Goal: Browse casually

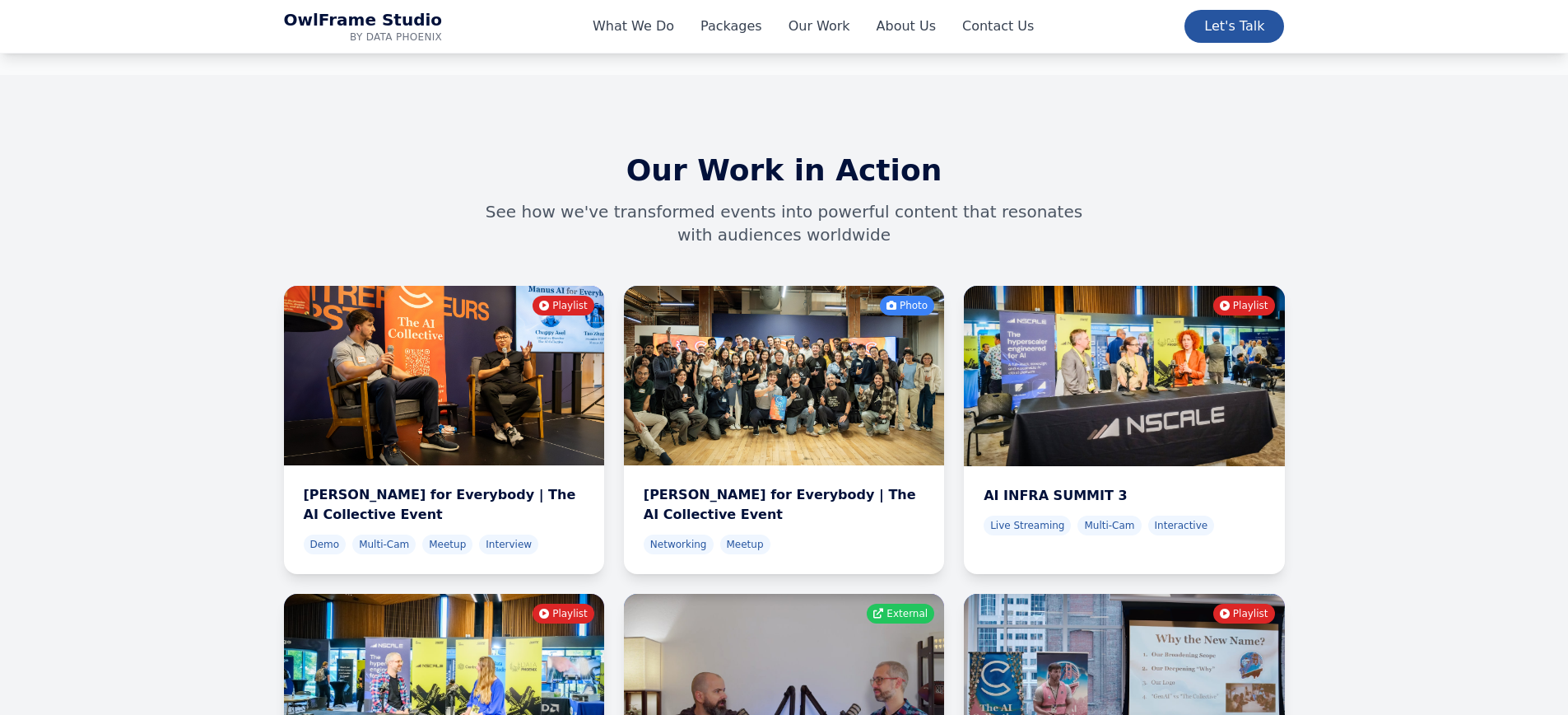
scroll to position [5175, 0]
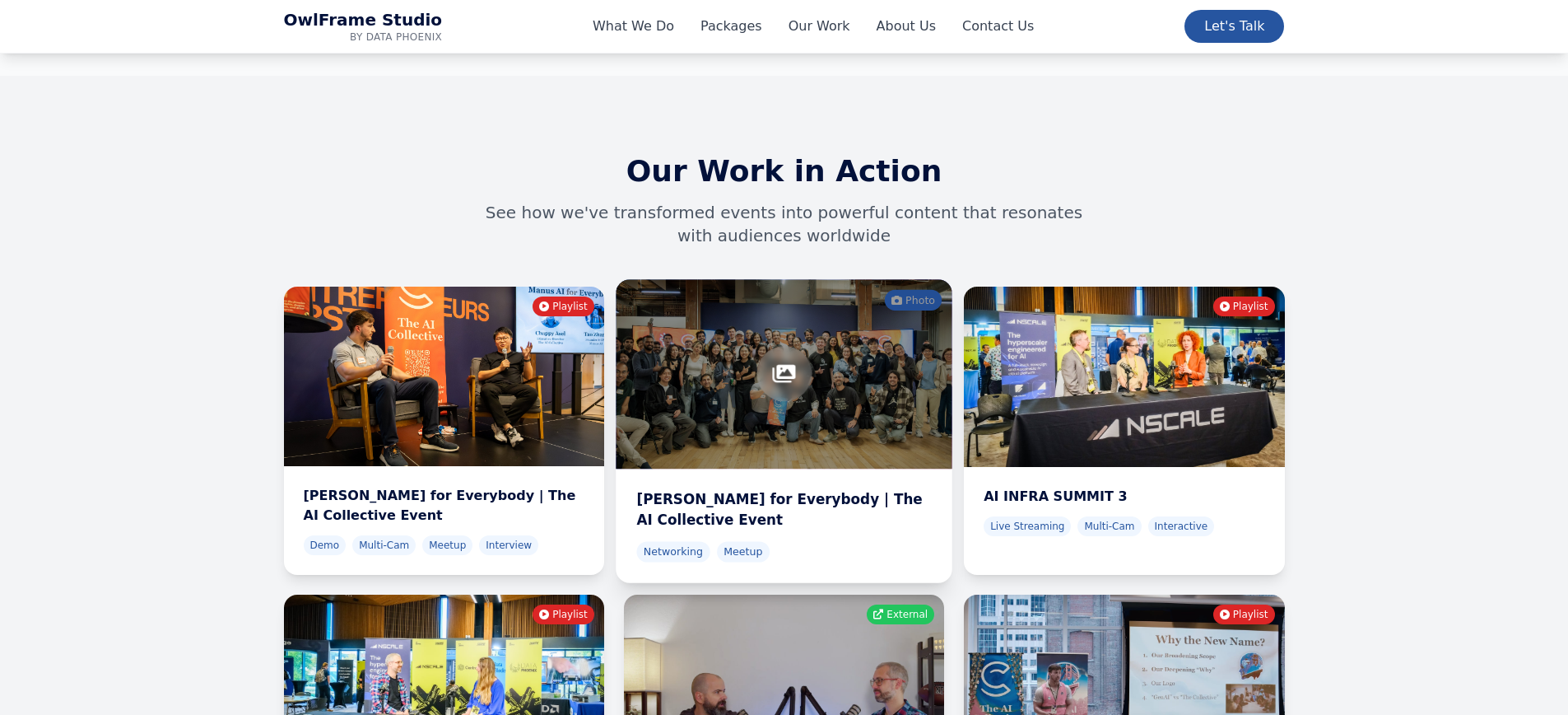
click at [710, 279] on div at bounding box center [784, 373] width 336 height 189
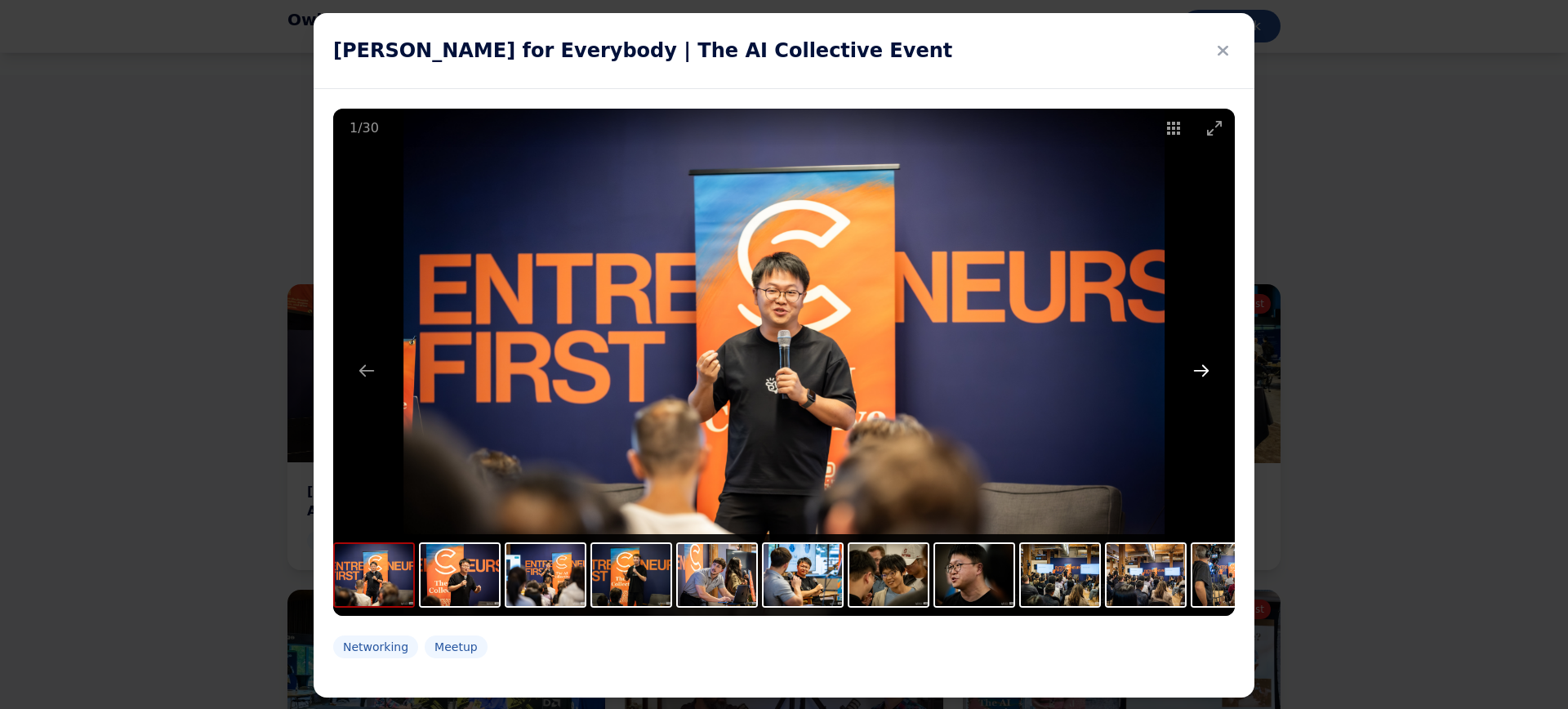
click at [1204, 372] on button "Next slide" at bounding box center [1202, 369] width 34 height 32
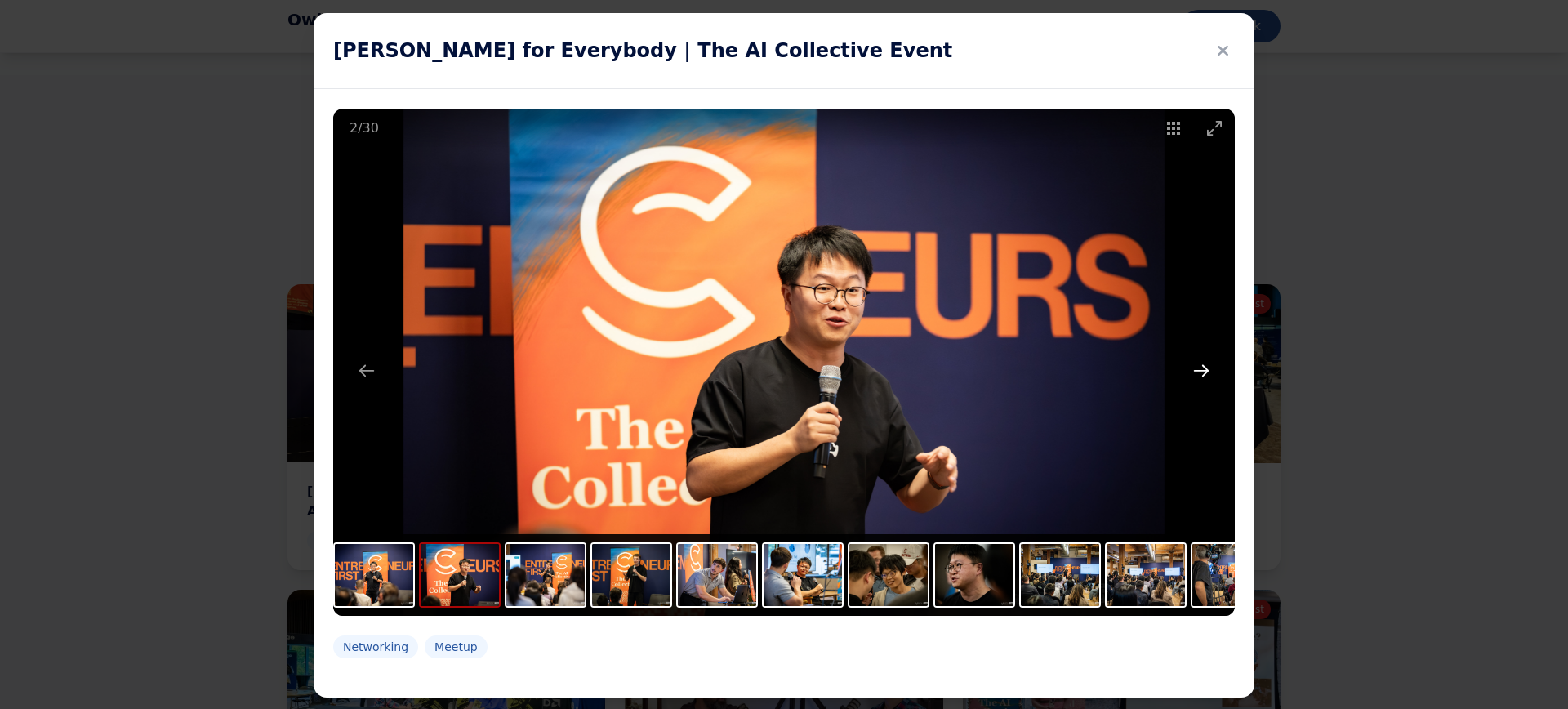
click at [1195, 366] on button "Next slide" at bounding box center [1202, 369] width 34 height 32
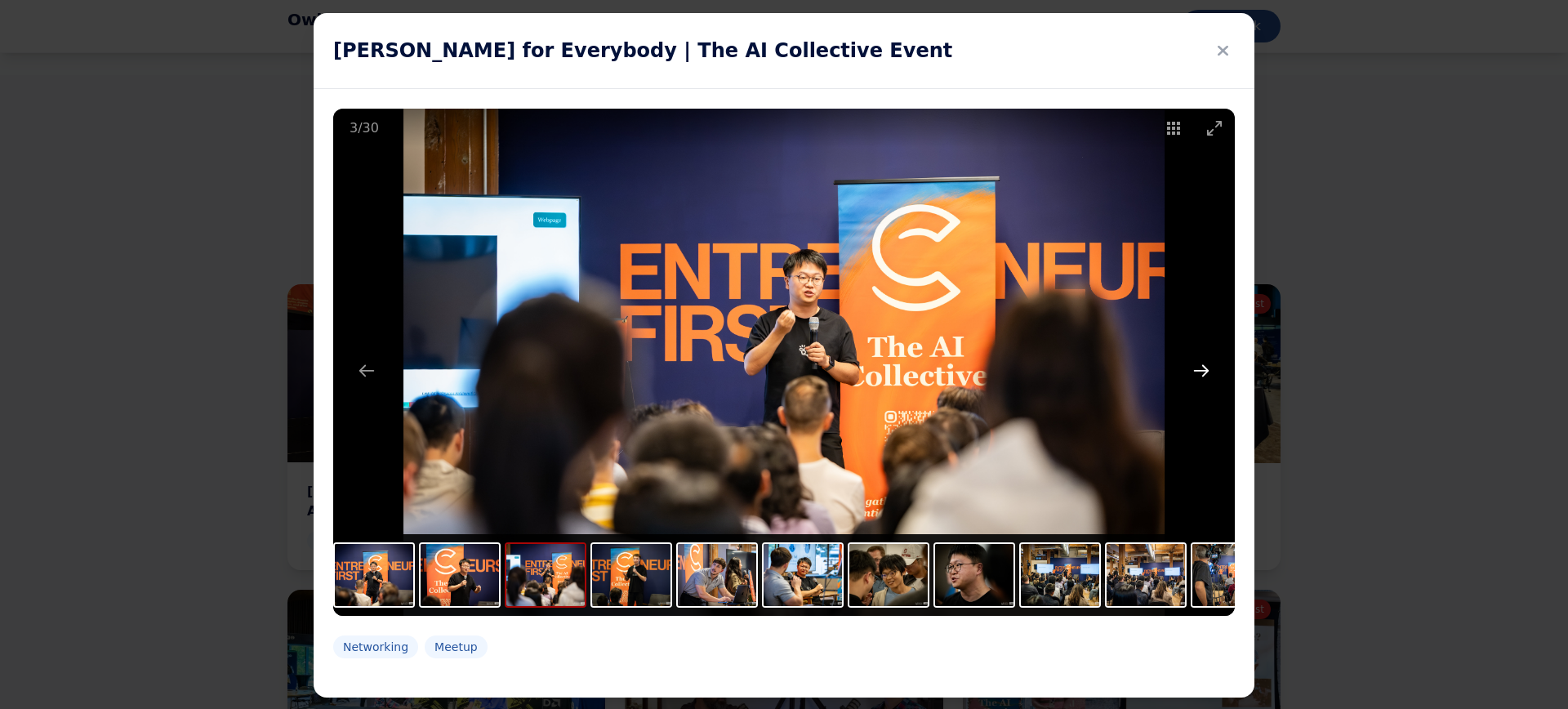
click at [1195, 366] on button "Next slide" at bounding box center [1202, 369] width 34 height 32
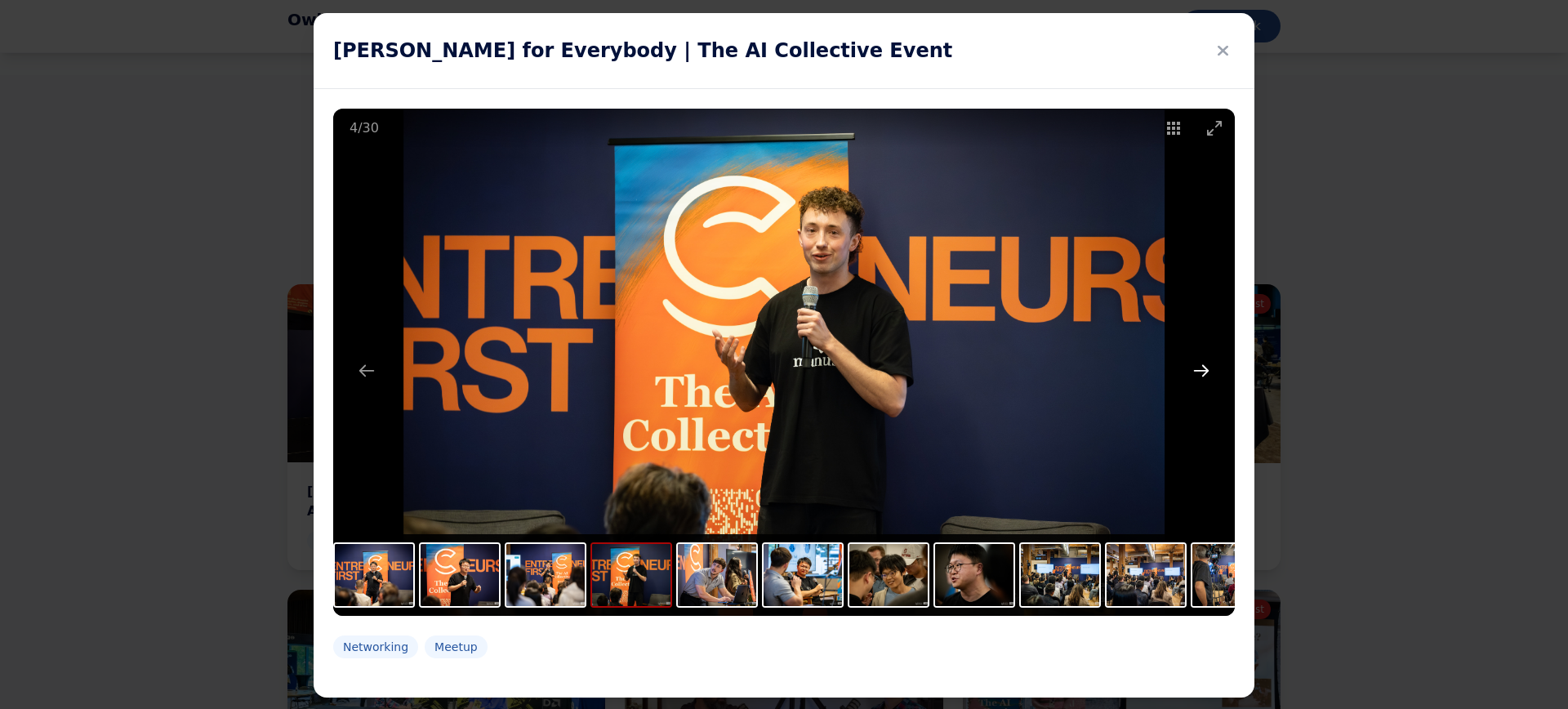
click at [1195, 366] on button "Next slide" at bounding box center [1202, 369] width 34 height 32
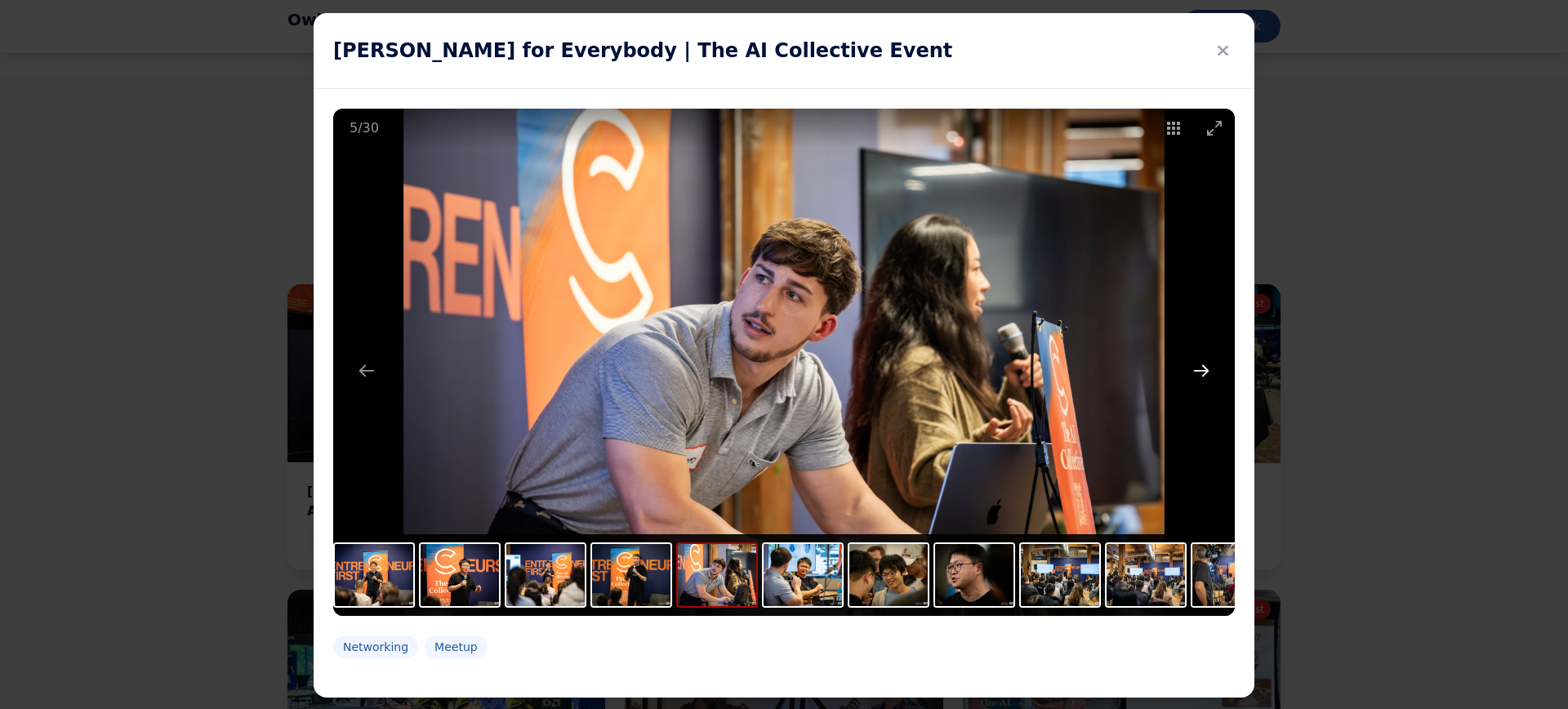
click at [1195, 366] on button "Next slide" at bounding box center [1202, 369] width 34 height 32
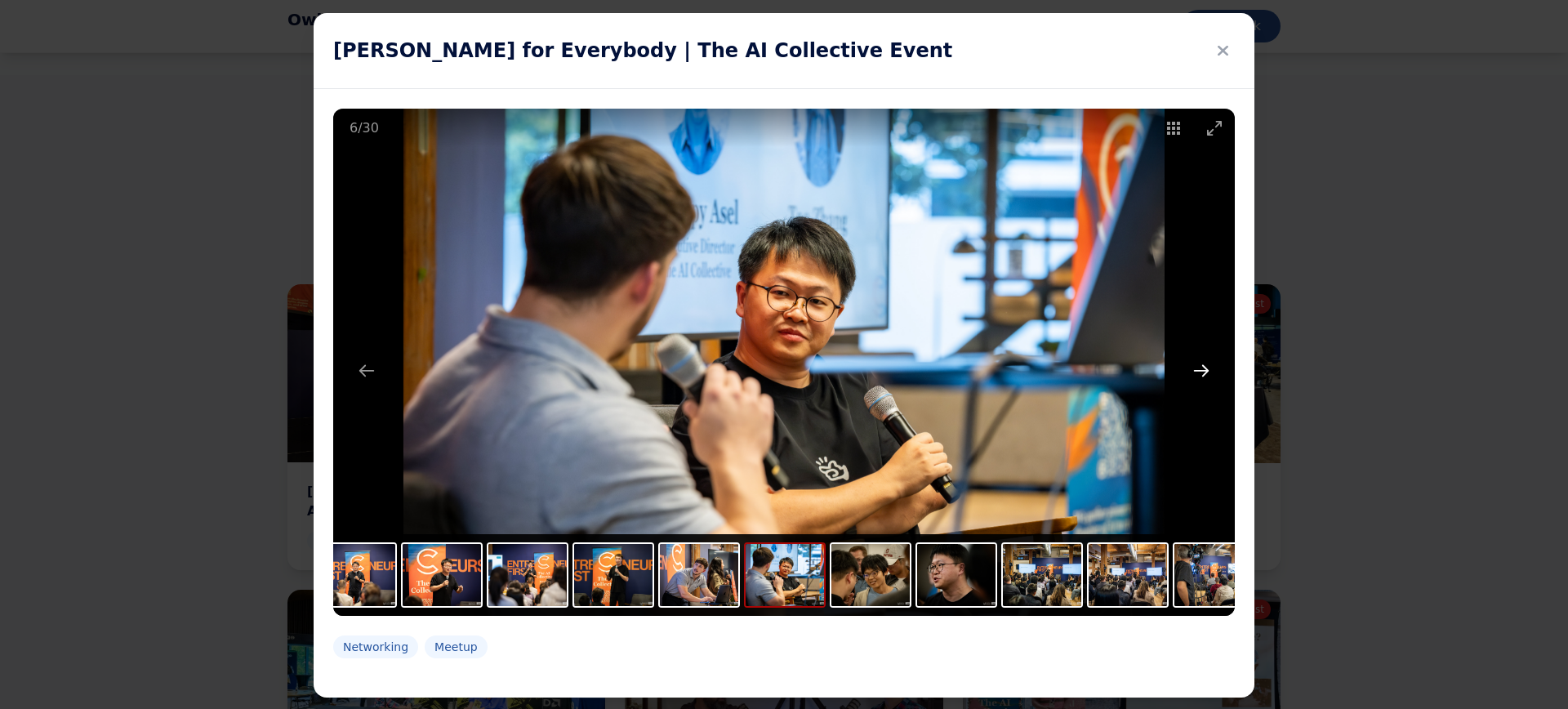
click at [1198, 369] on button "Next slide" at bounding box center [1202, 369] width 34 height 32
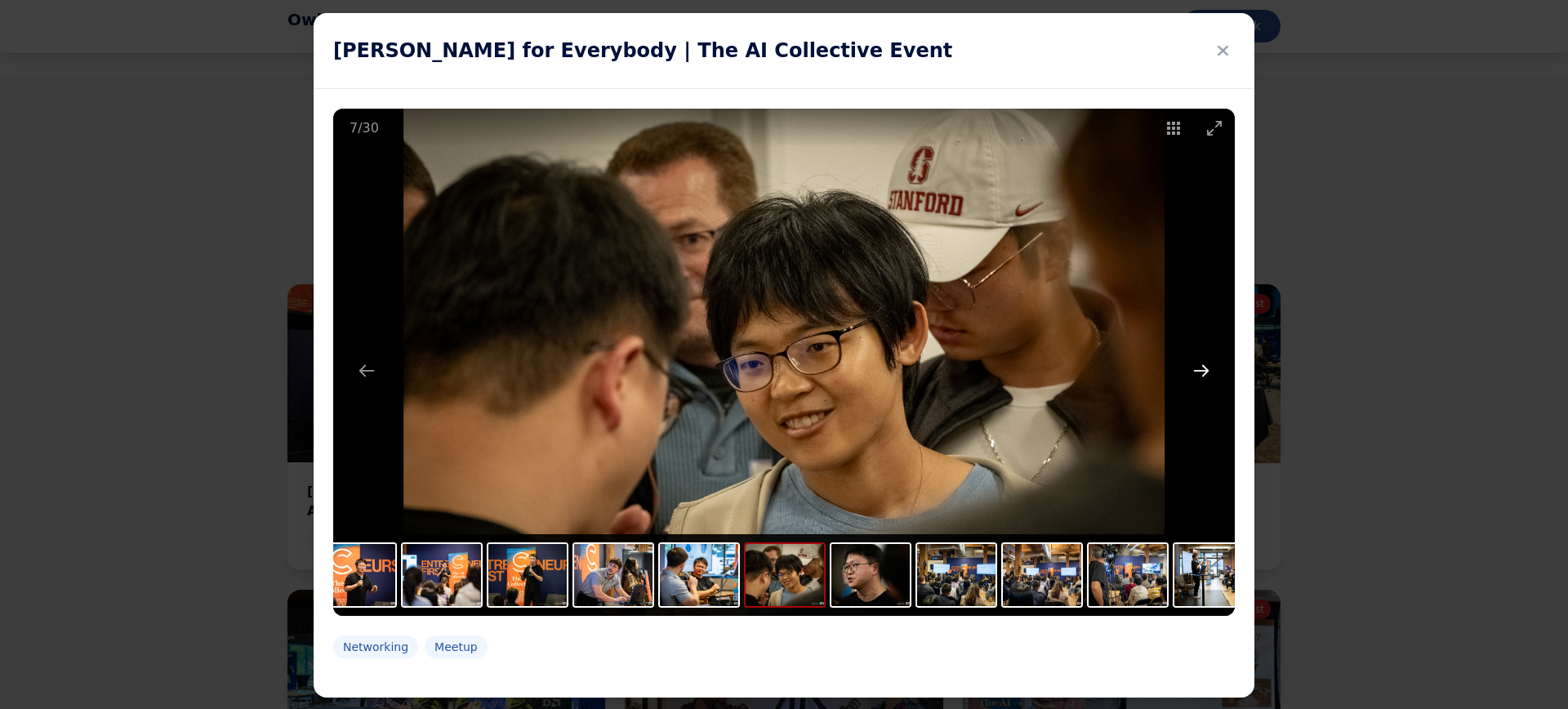
click at [1198, 369] on button "Next slide" at bounding box center [1202, 369] width 34 height 32
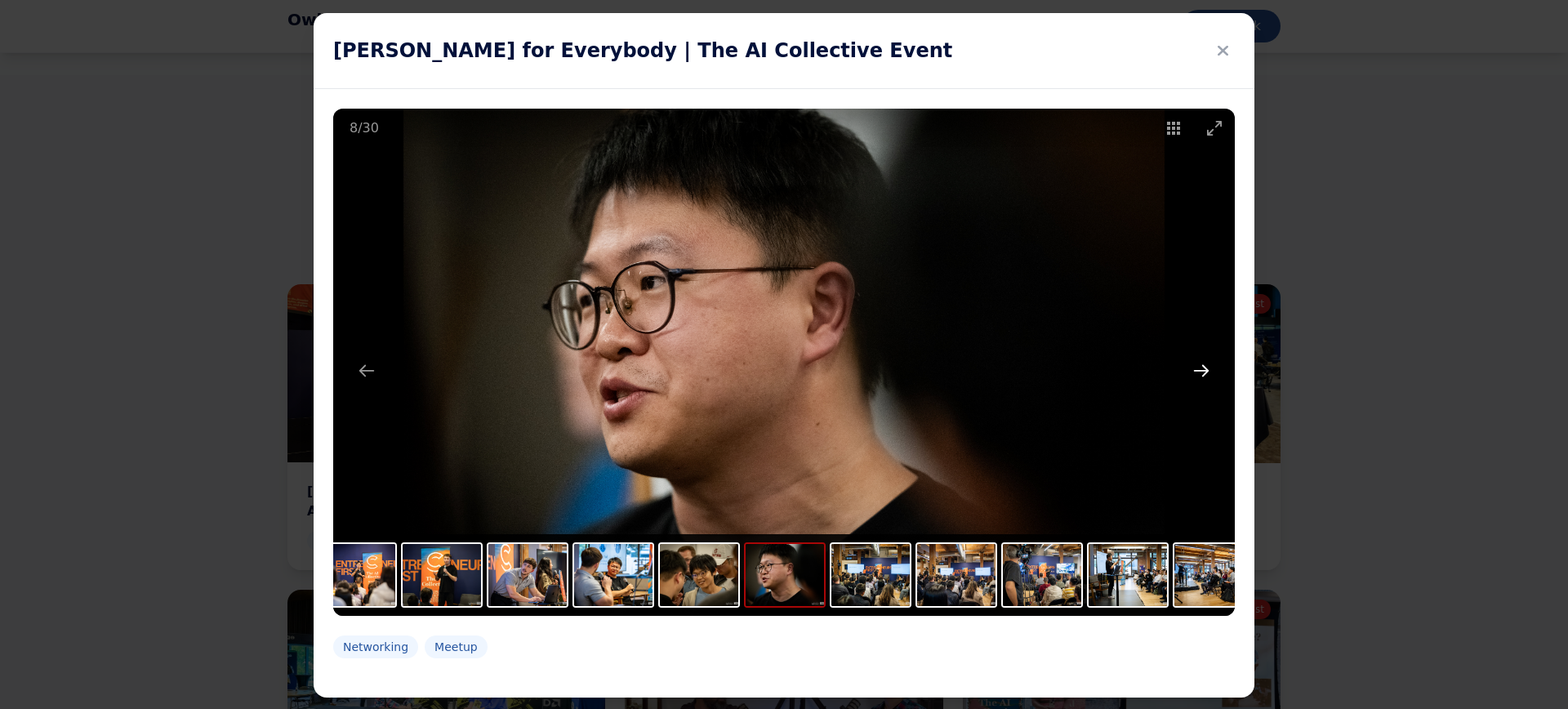
click at [1198, 369] on button "Next slide" at bounding box center [1202, 369] width 34 height 32
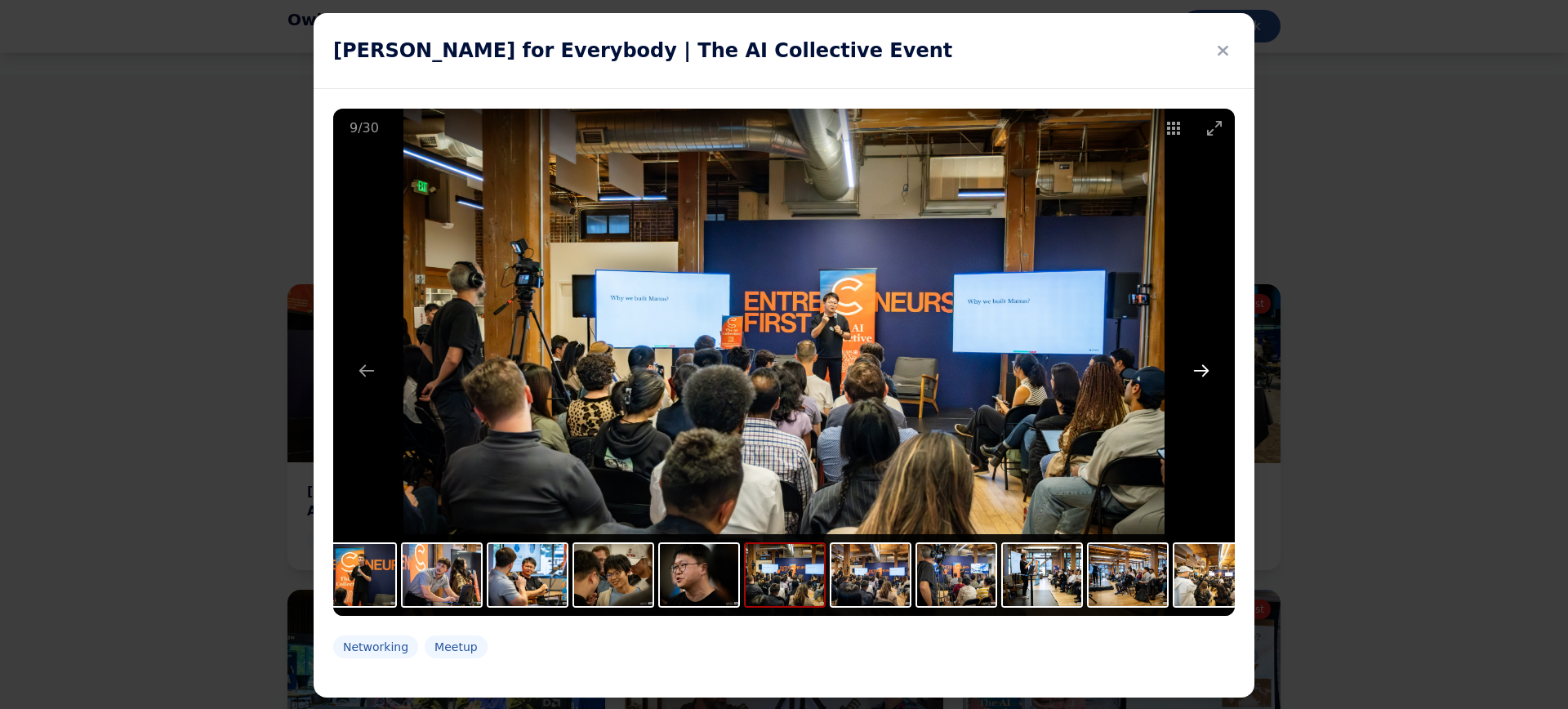
click at [1198, 369] on button "Next slide" at bounding box center [1202, 369] width 34 height 32
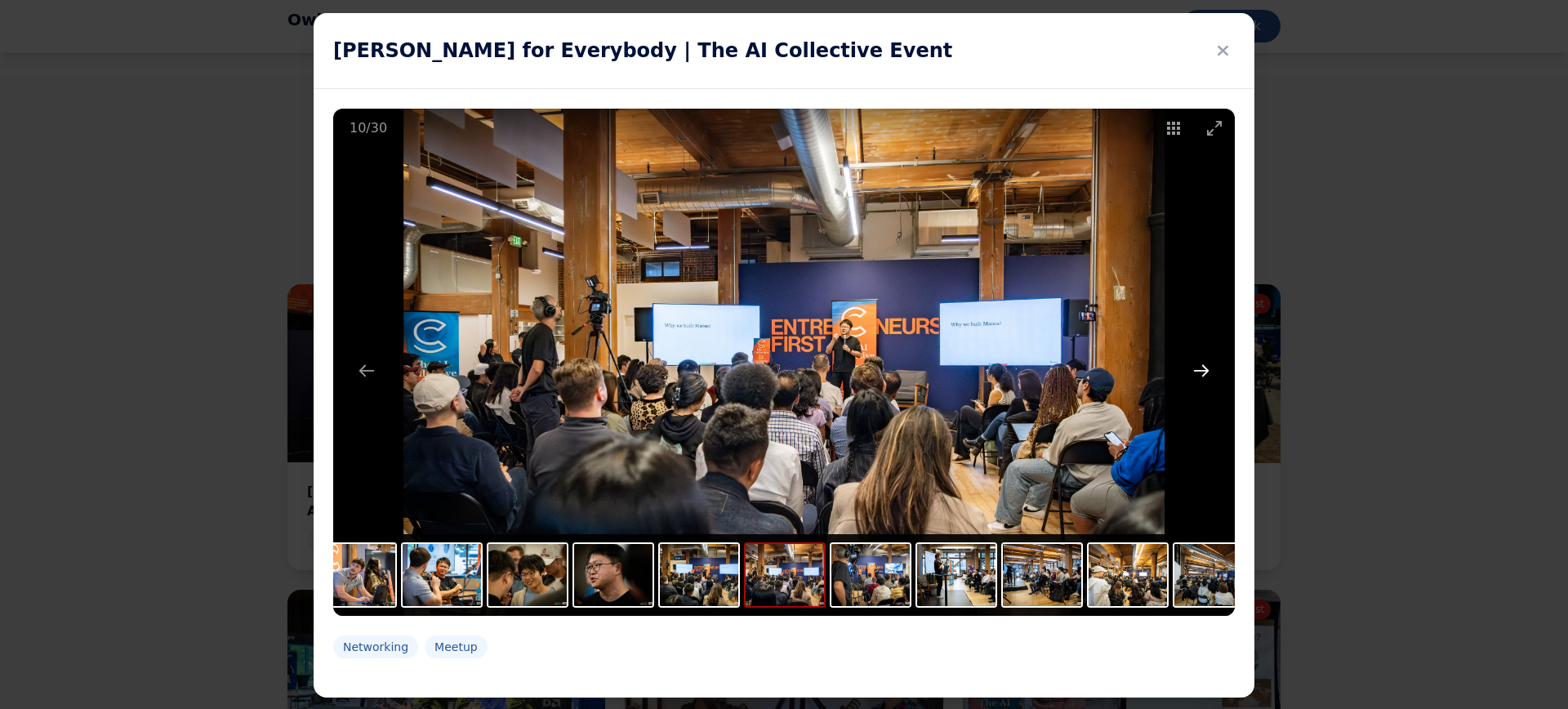
click at [1200, 369] on button "Next slide" at bounding box center [1202, 369] width 34 height 32
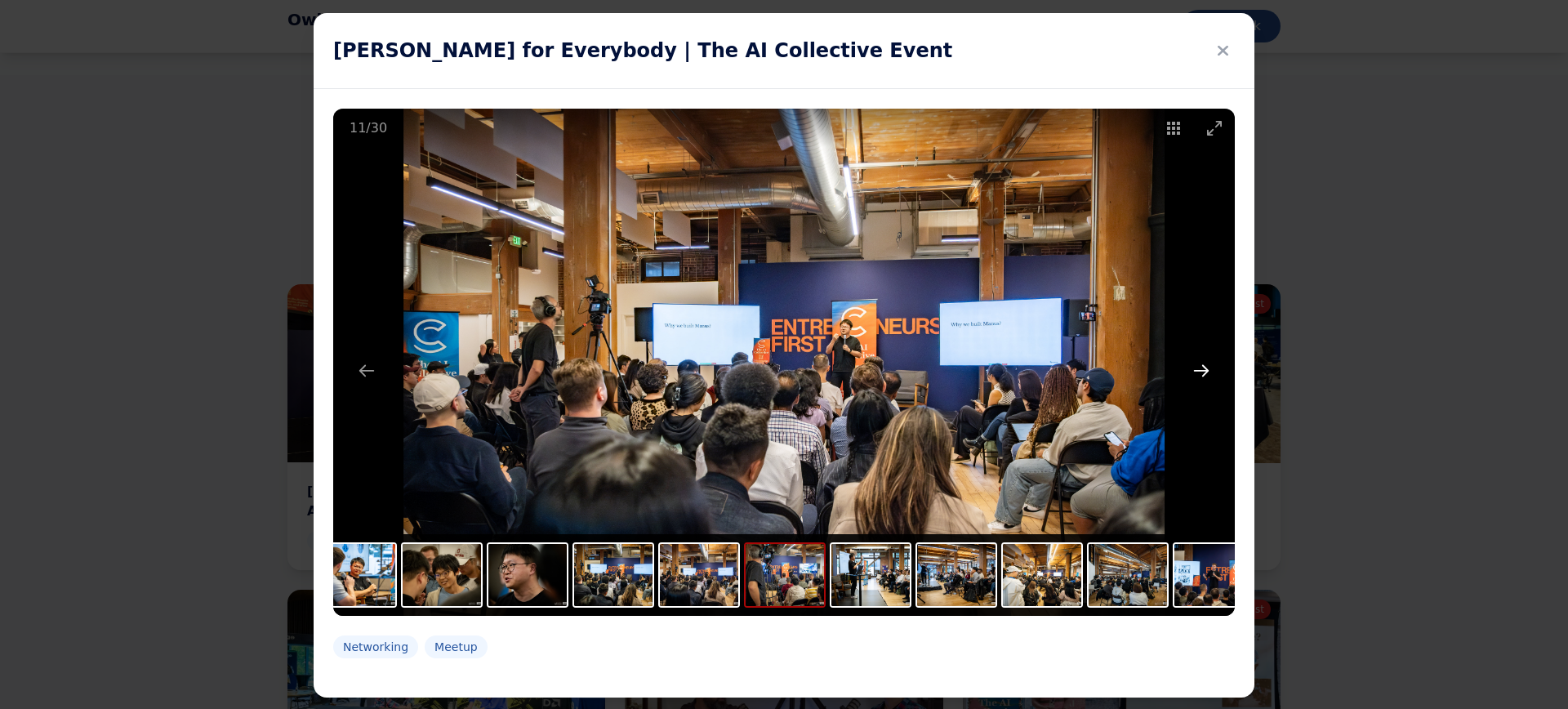
click at [1200, 369] on button "Next slide" at bounding box center [1202, 369] width 34 height 32
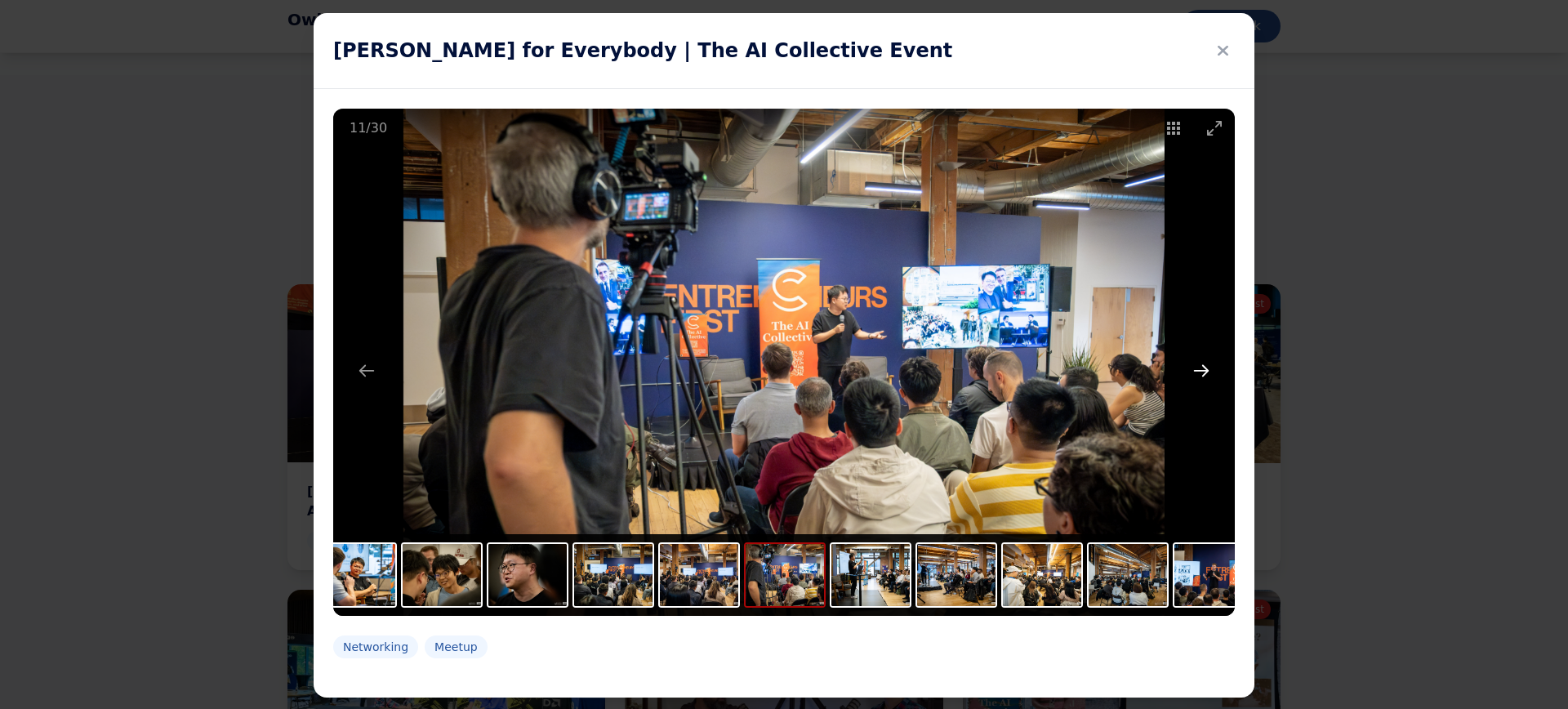
click at [1200, 369] on button "Next slide" at bounding box center [1202, 369] width 34 height 32
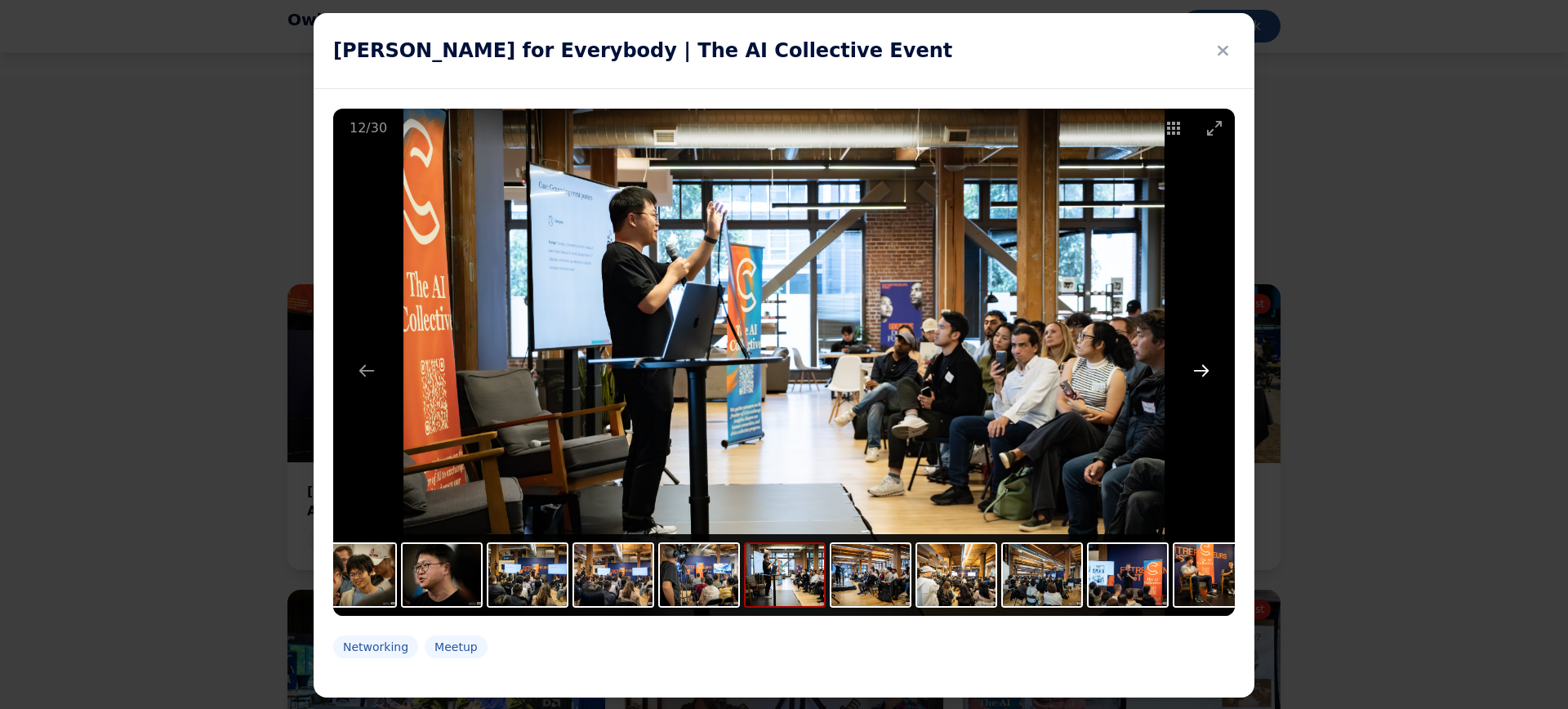
click at [1200, 369] on button "Next slide" at bounding box center [1202, 369] width 34 height 32
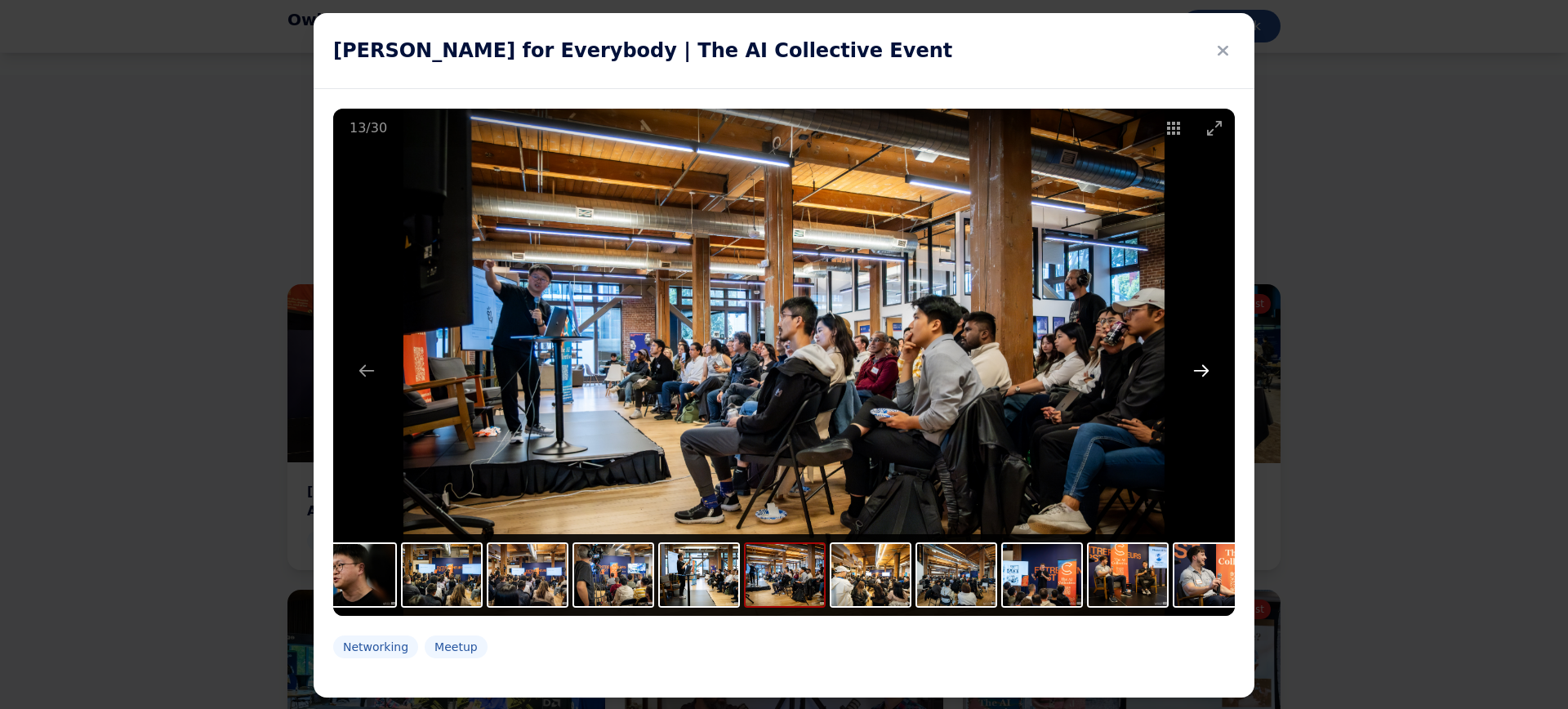
click at [1200, 369] on button "Next slide" at bounding box center [1202, 369] width 34 height 32
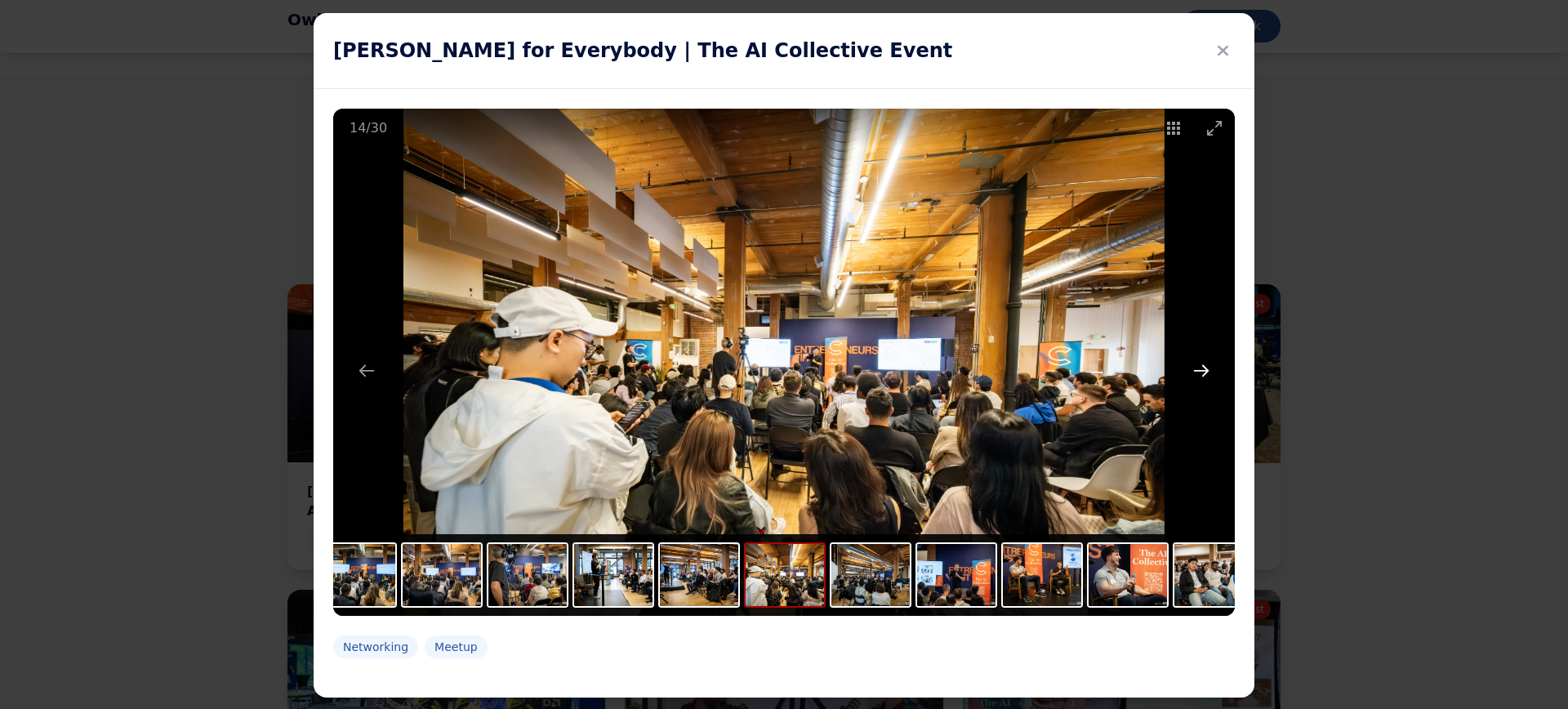
click at [1200, 369] on button "Next slide" at bounding box center [1202, 369] width 34 height 32
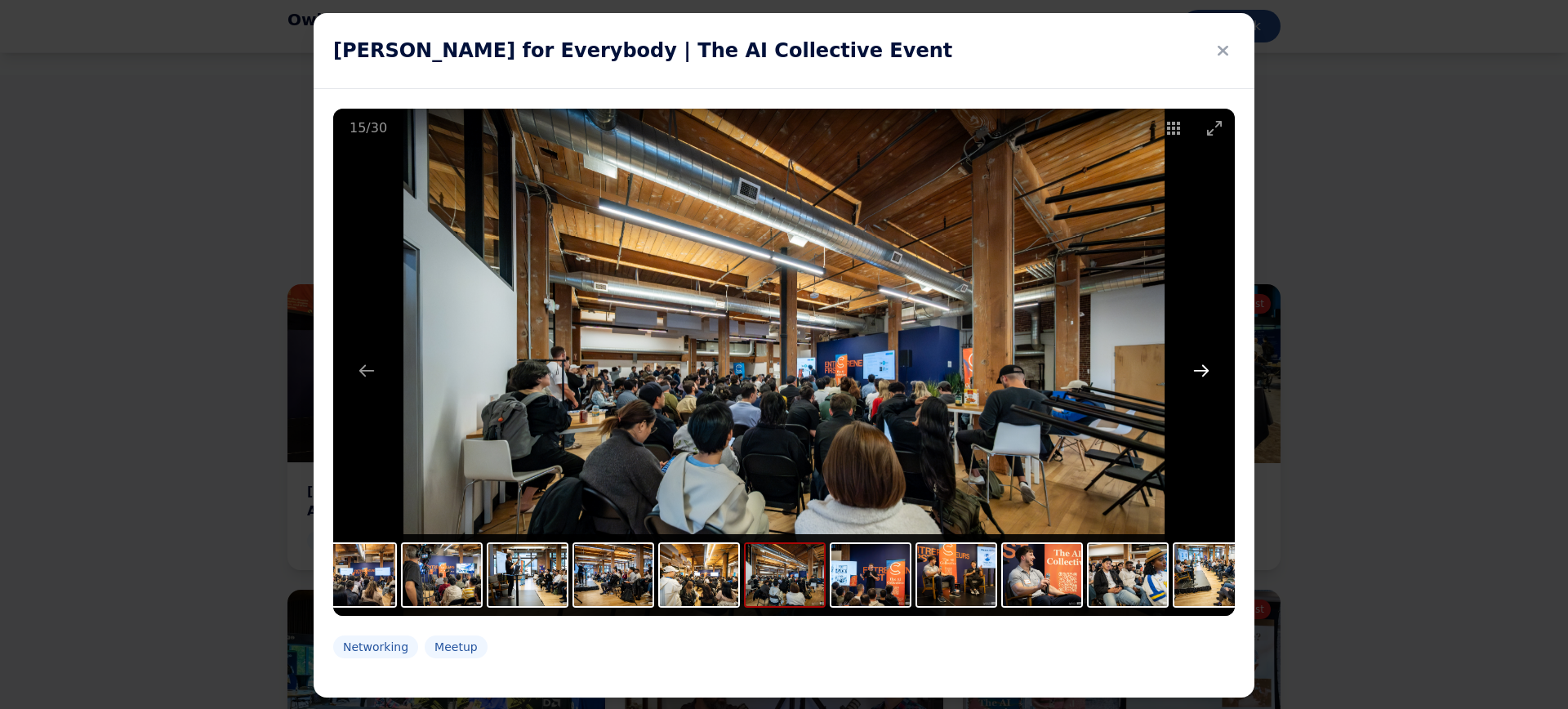
click at [1200, 369] on button "Next slide" at bounding box center [1202, 369] width 34 height 32
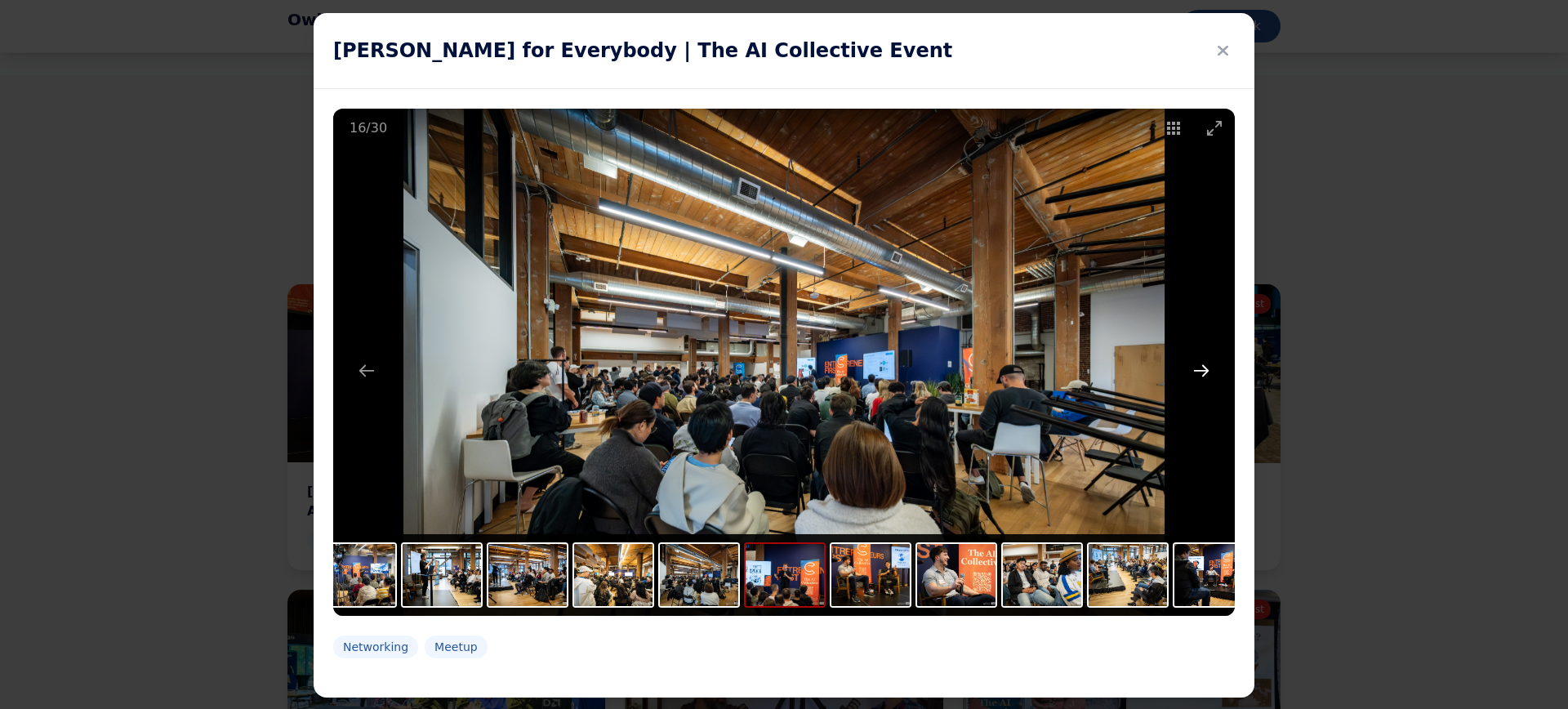
click at [1200, 369] on button "Next slide" at bounding box center [1202, 369] width 34 height 32
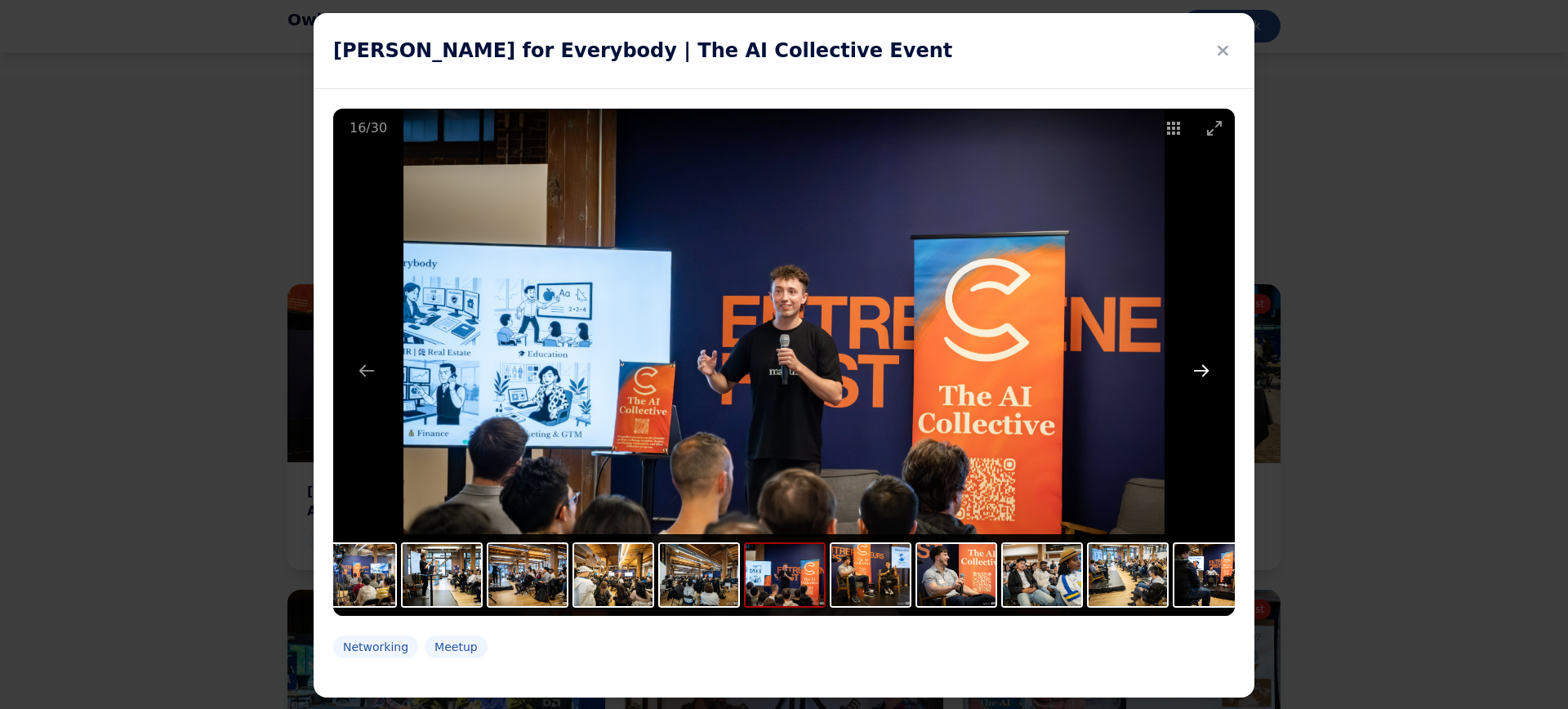
click at [1200, 369] on button "Next slide" at bounding box center [1202, 369] width 34 height 32
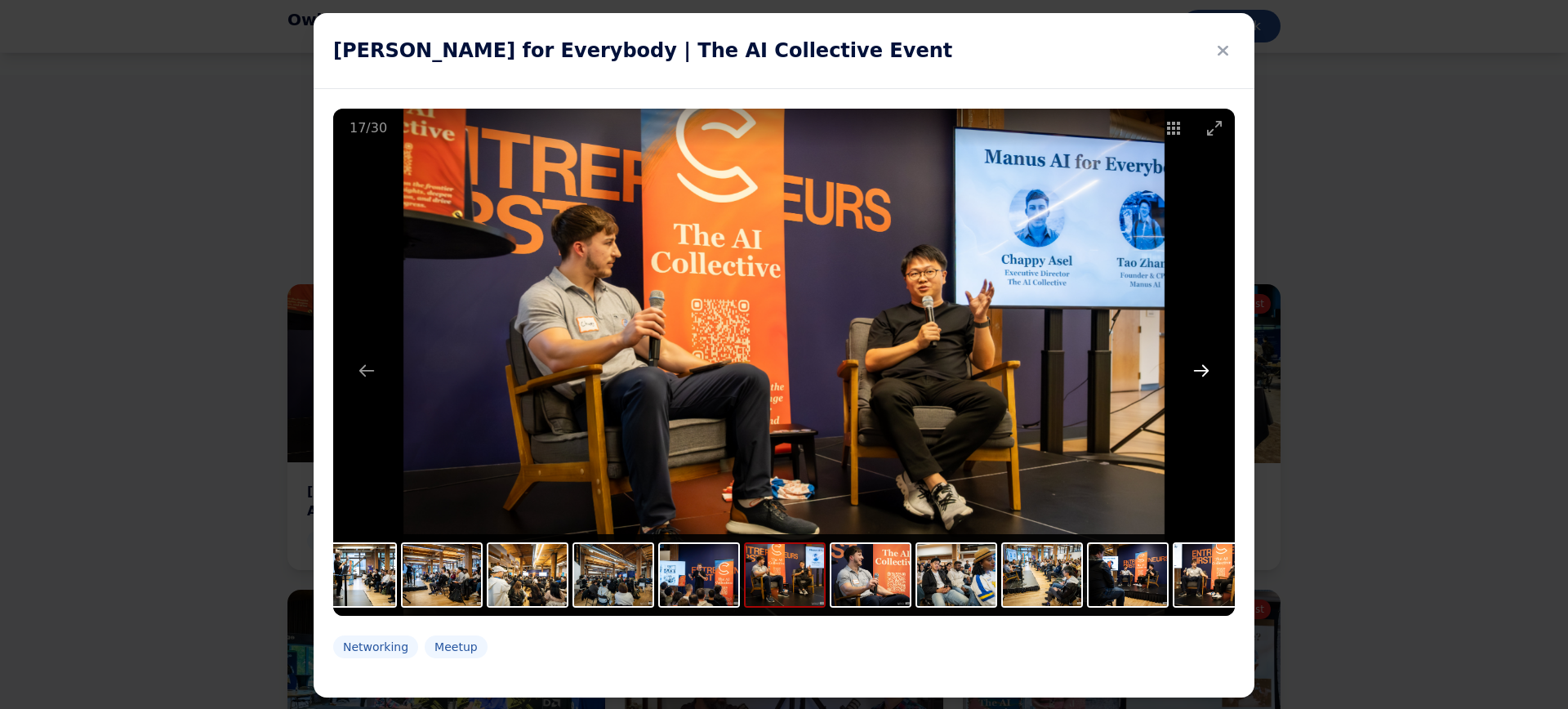
click at [1200, 369] on button "Next slide" at bounding box center [1202, 369] width 34 height 32
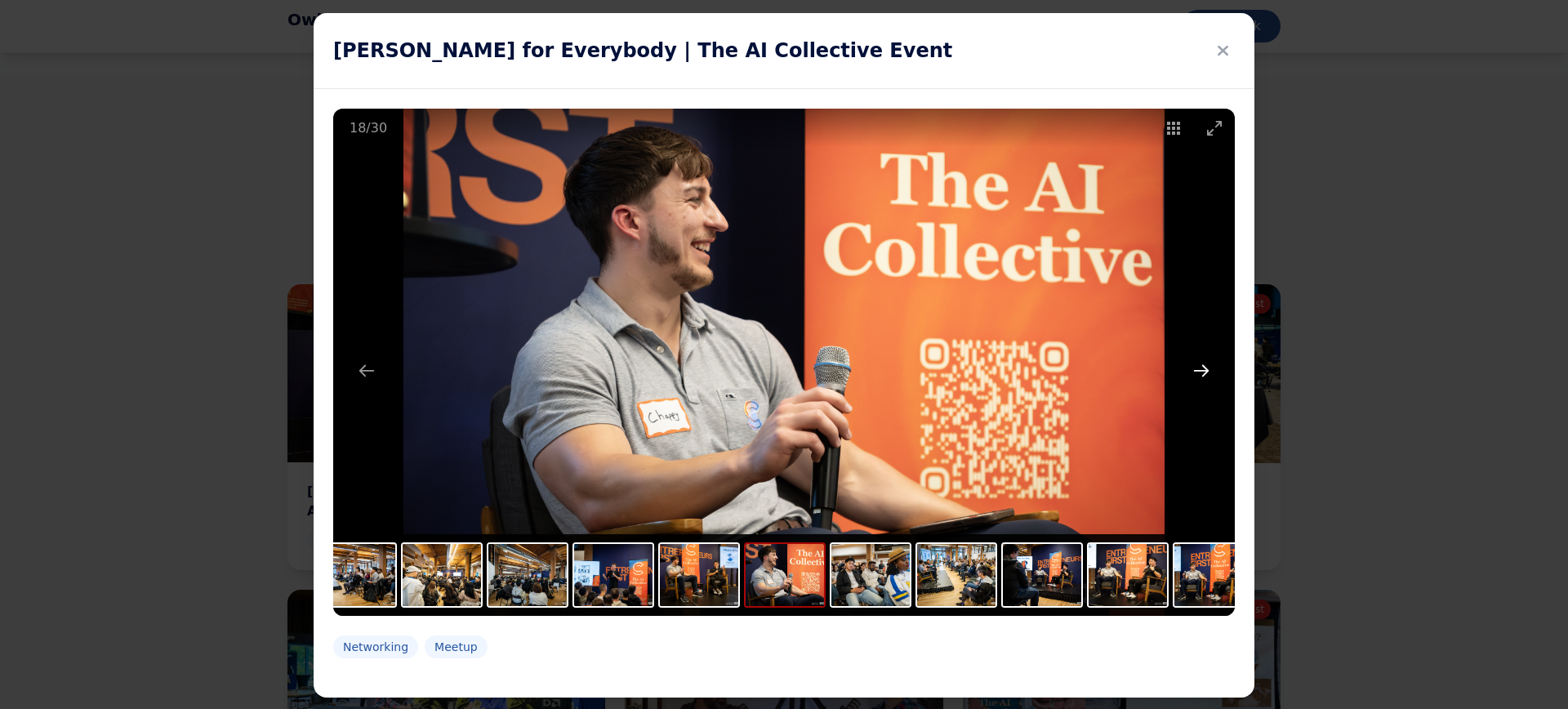
click at [1200, 369] on button "Next slide" at bounding box center [1202, 369] width 34 height 32
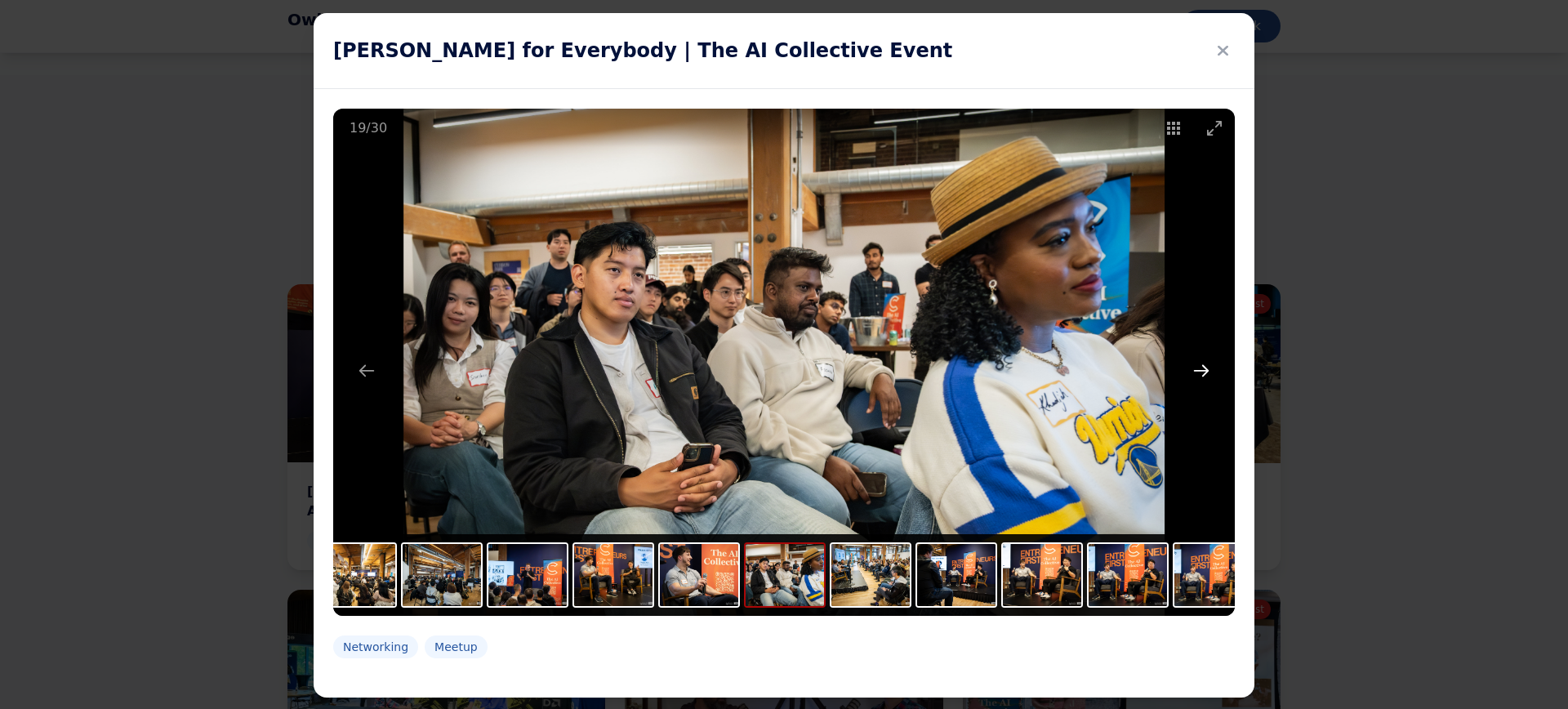
click at [1200, 369] on button "Next slide" at bounding box center [1202, 369] width 34 height 32
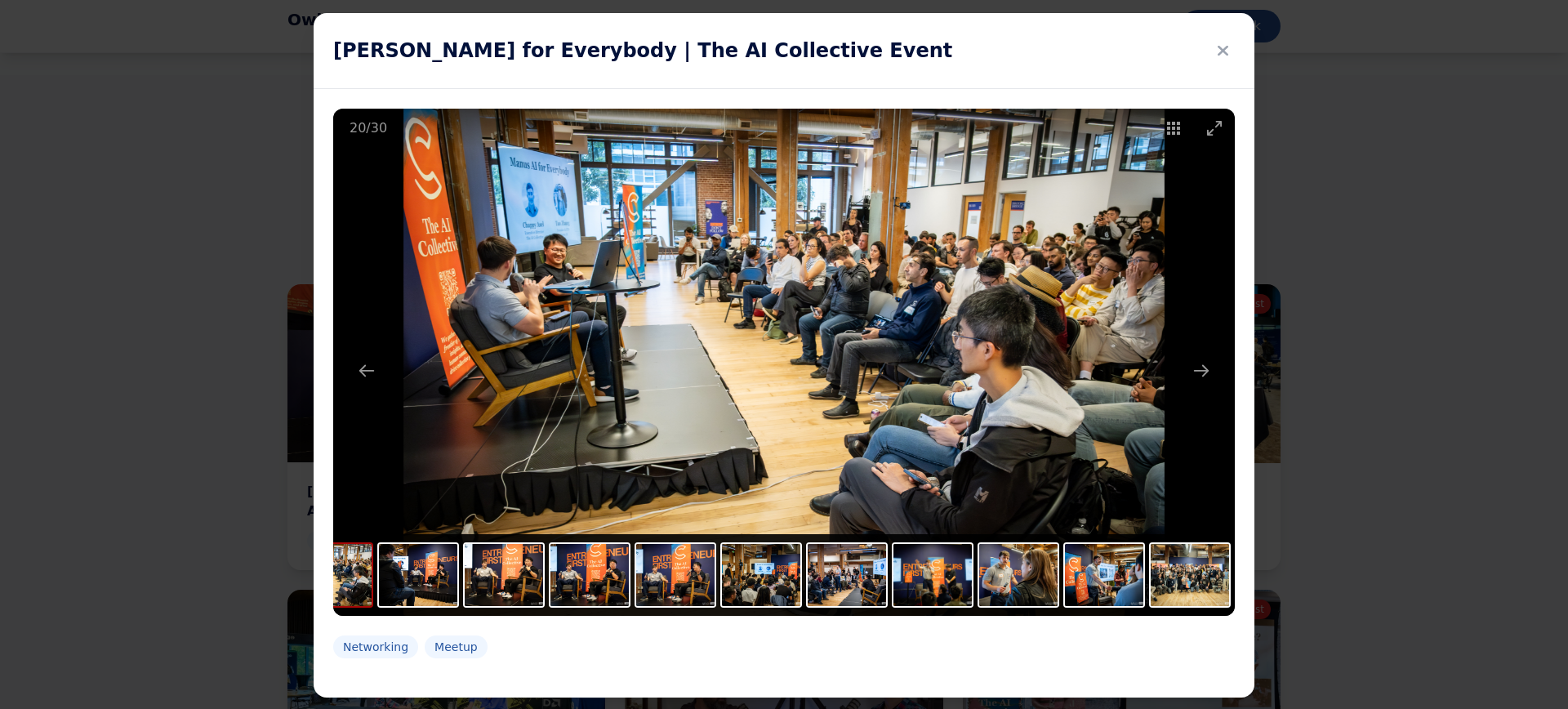
drag, startPoint x: 1105, startPoint y: 588, endPoint x: 621, endPoint y: 616, distance: 484.8
click at [621, 616] on div "20 / 30 Networking Meetup" at bounding box center [784, 392] width 941 height 608
drag, startPoint x: 1163, startPoint y: 585, endPoint x: 811, endPoint y: 594, distance: 352.1
drag, startPoint x: 813, startPoint y: 578, endPoint x: 650, endPoint y: 607, distance: 165.6
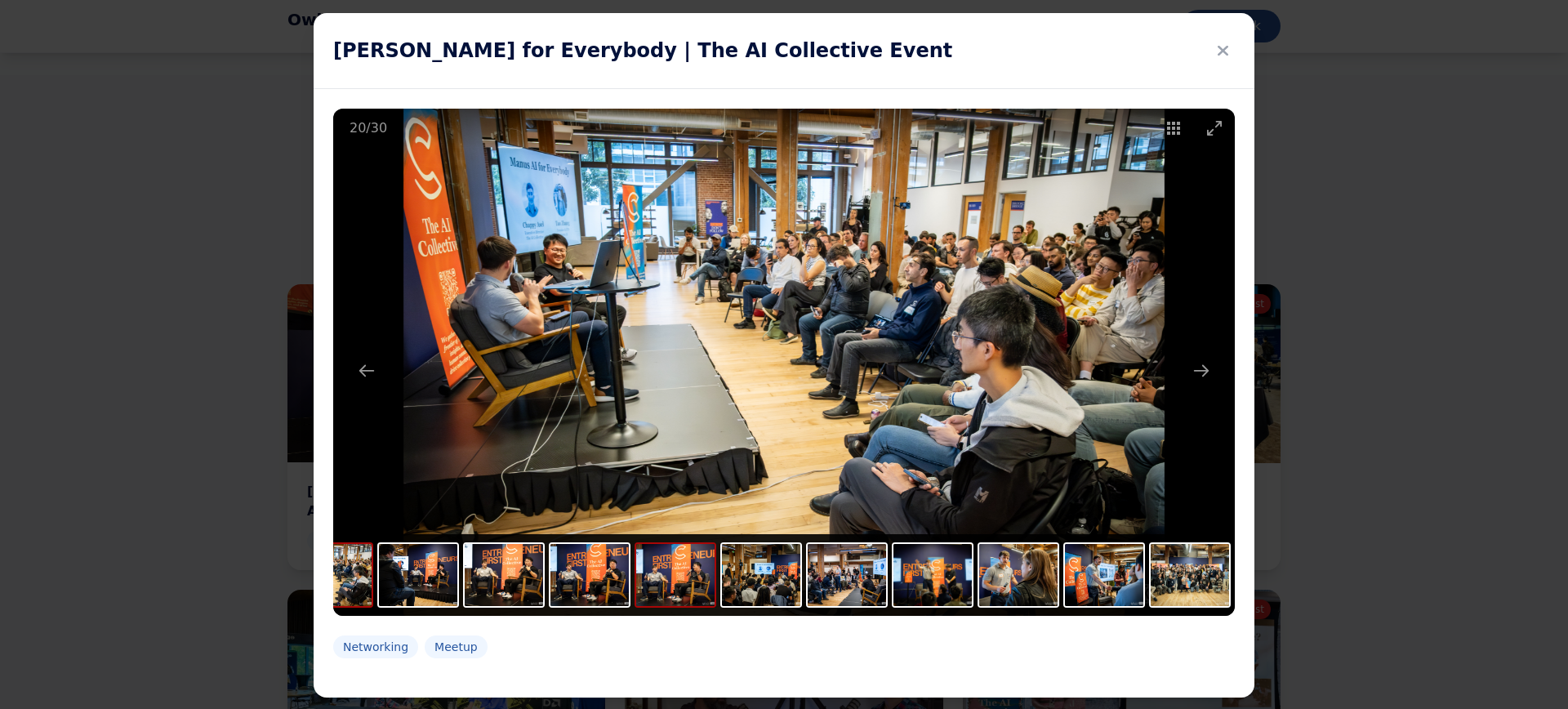
click at [1198, 369] on button "Next slide" at bounding box center [1202, 369] width 34 height 32
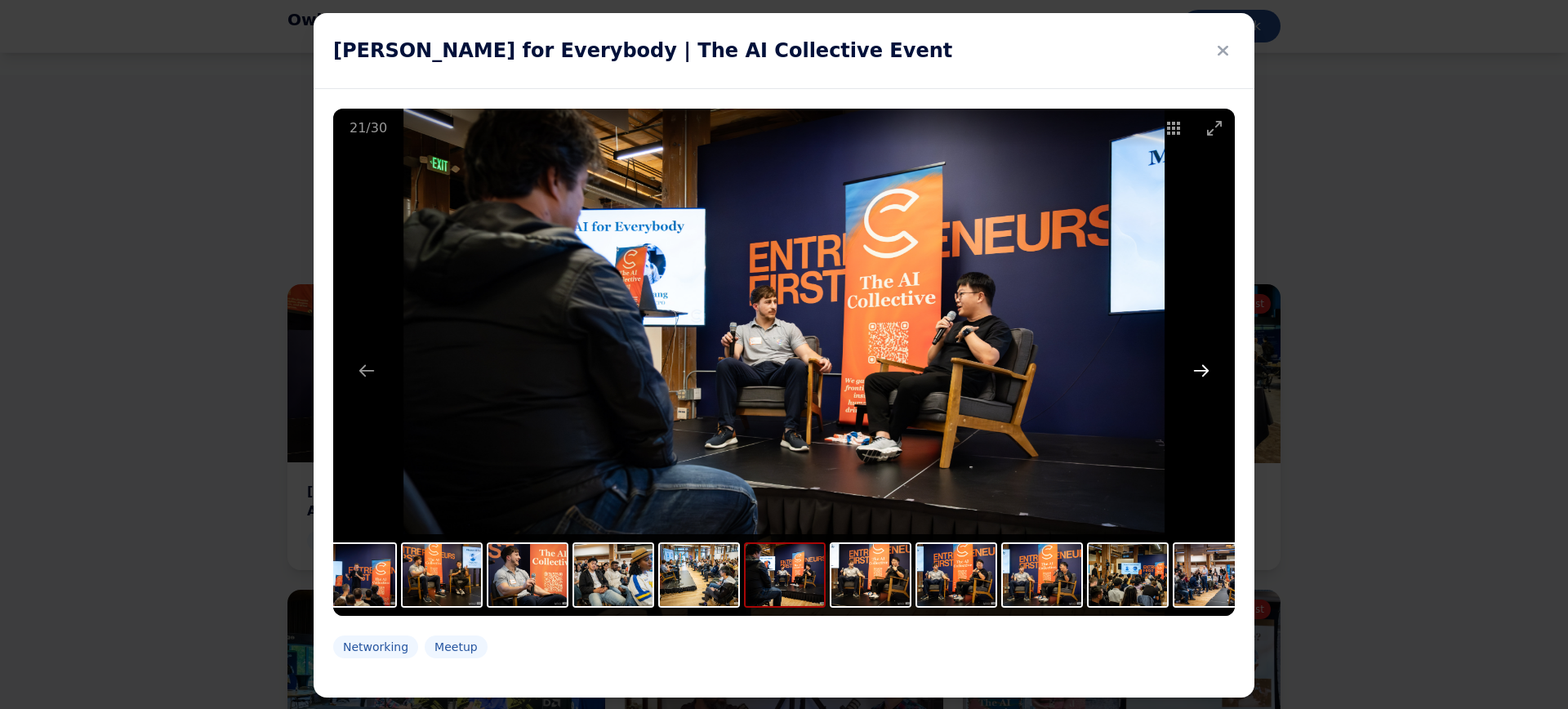
click at [1198, 365] on button "Next slide" at bounding box center [1202, 369] width 34 height 32
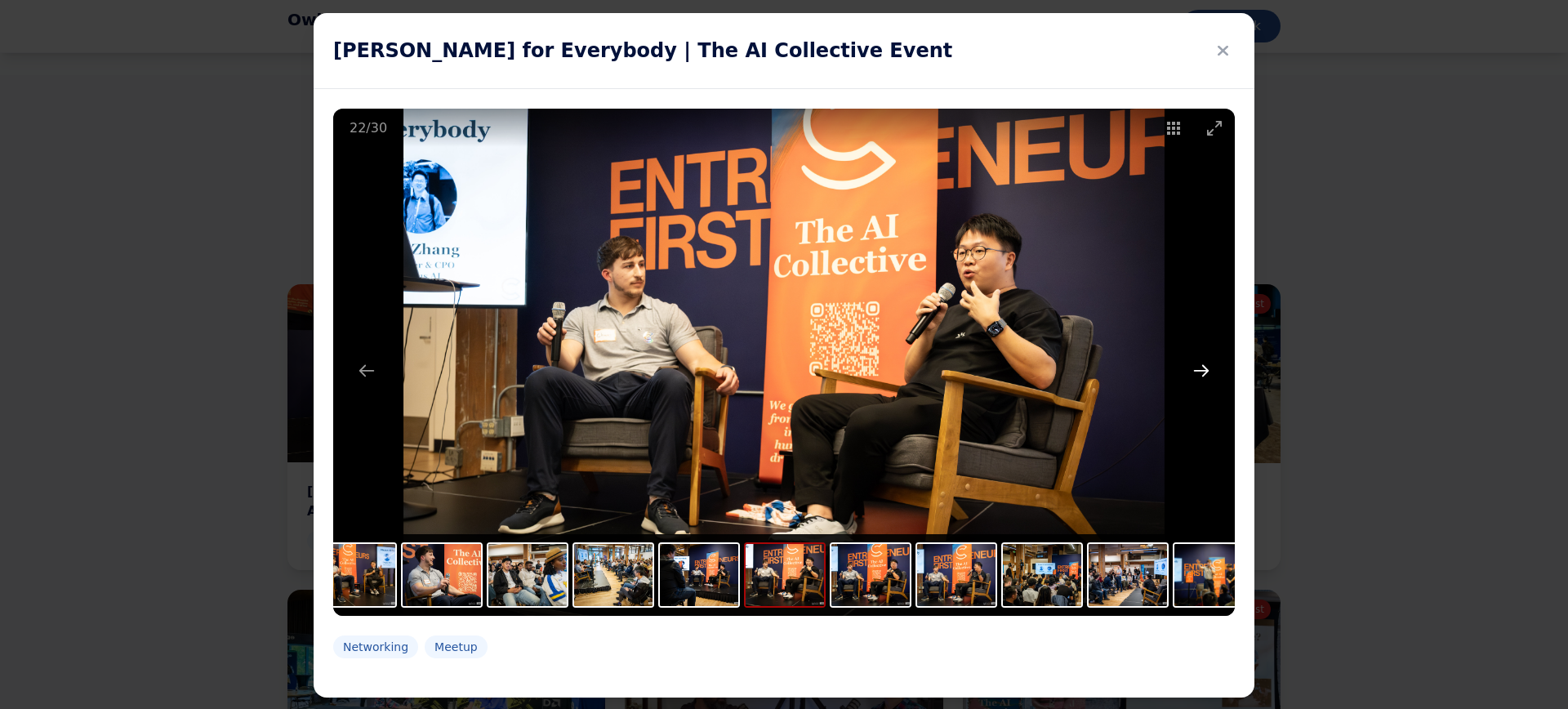
click at [1198, 365] on button "Next slide" at bounding box center [1202, 369] width 34 height 32
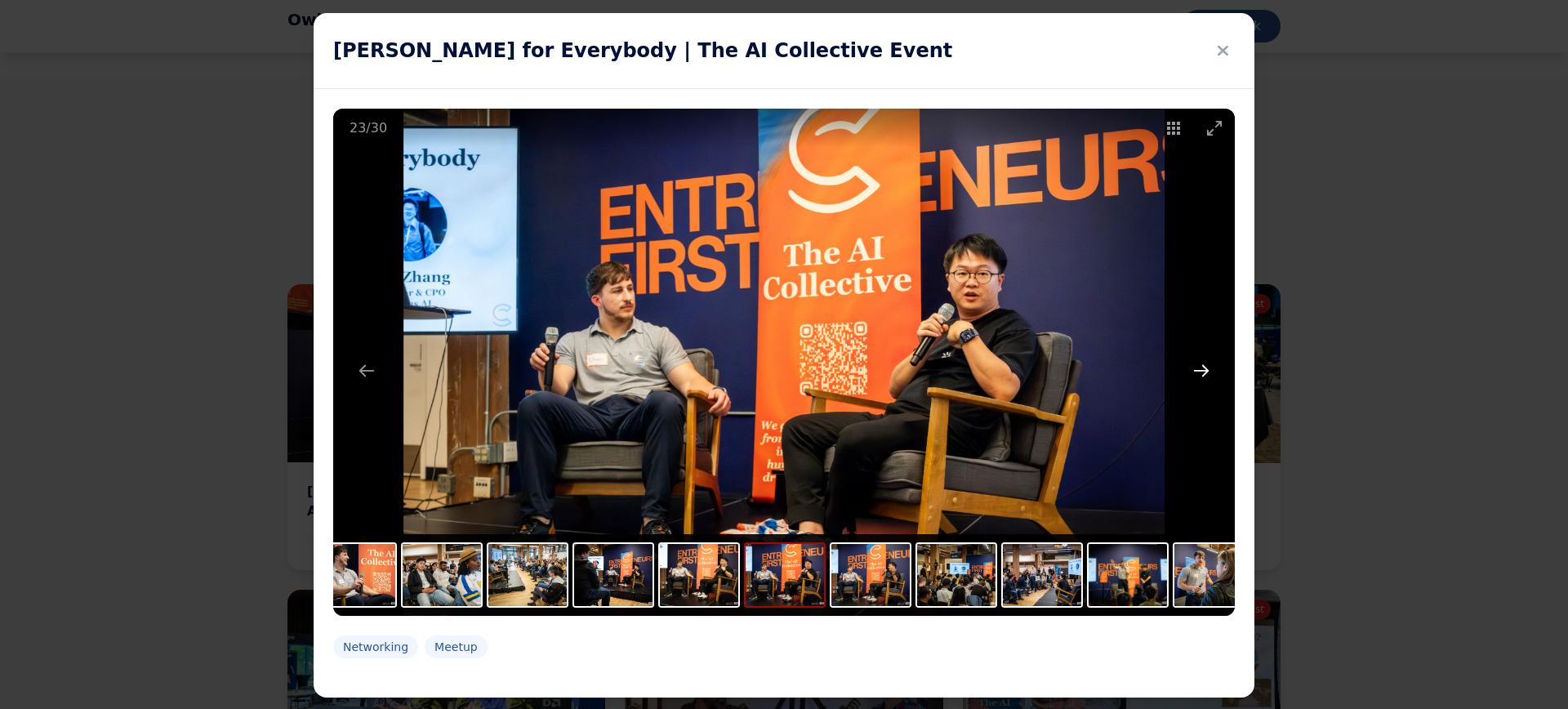
click at [1195, 365] on button "Next slide" at bounding box center [1202, 369] width 34 height 32
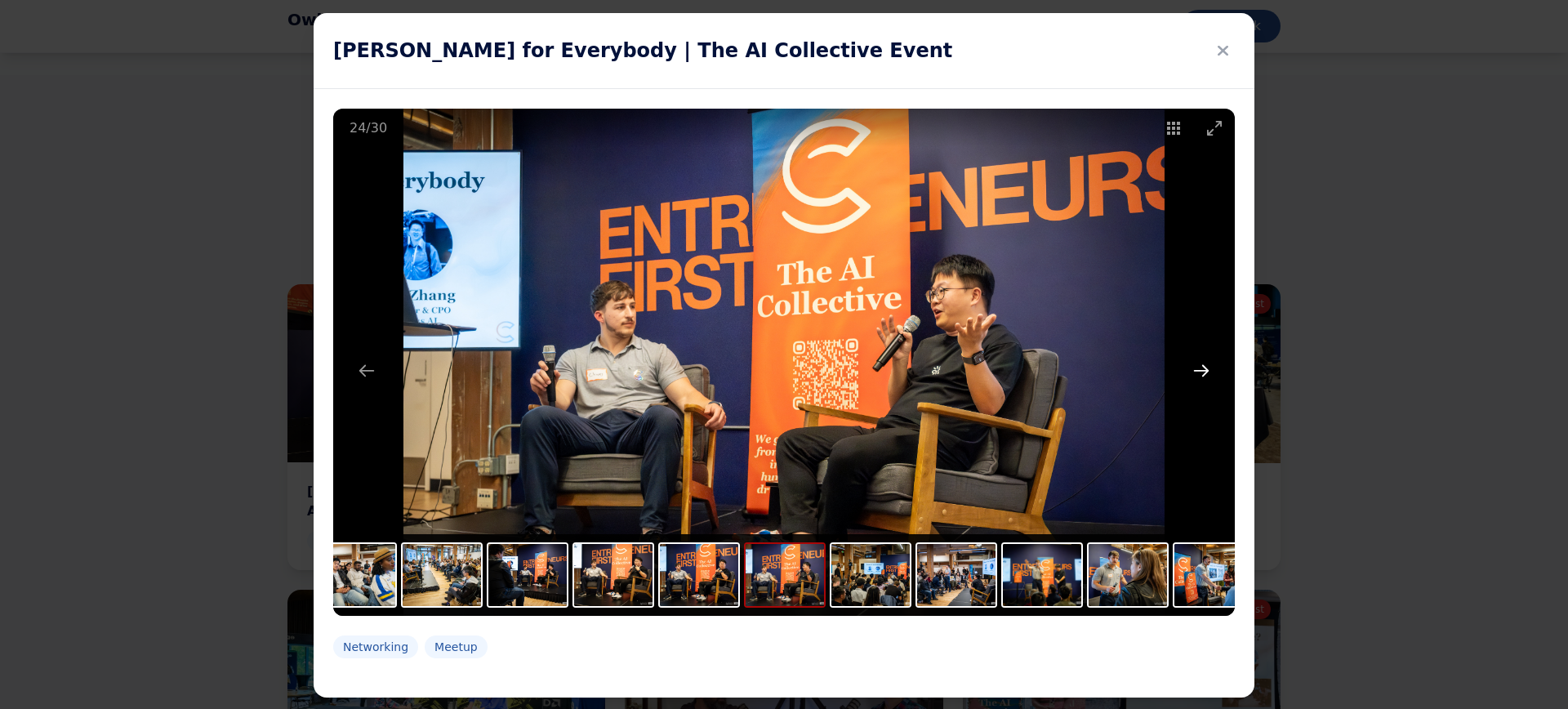
click at [1195, 365] on button "Next slide" at bounding box center [1202, 369] width 34 height 32
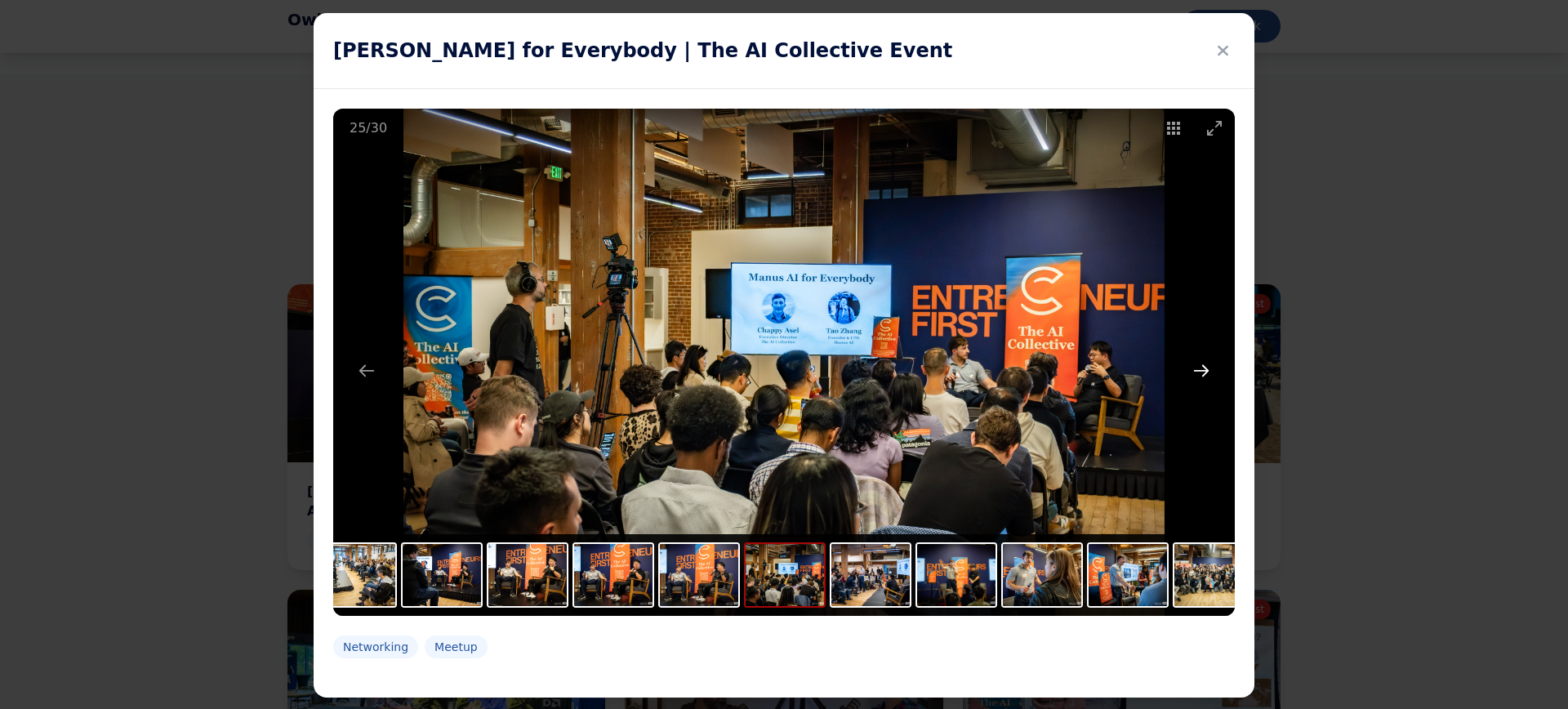
click at [1195, 365] on button "Next slide" at bounding box center [1202, 369] width 34 height 32
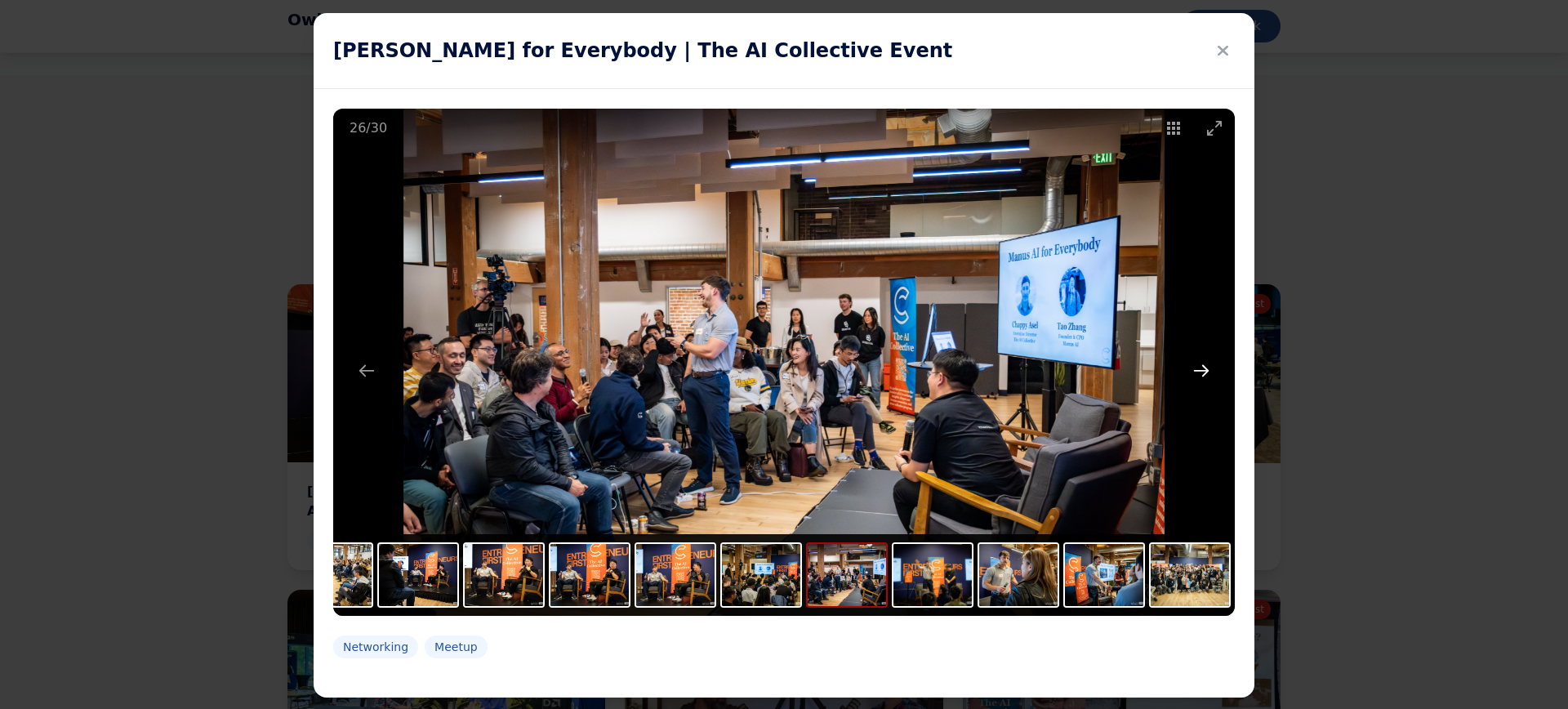
click at [1195, 365] on button "Next slide" at bounding box center [1202, 369] width 34 height 32
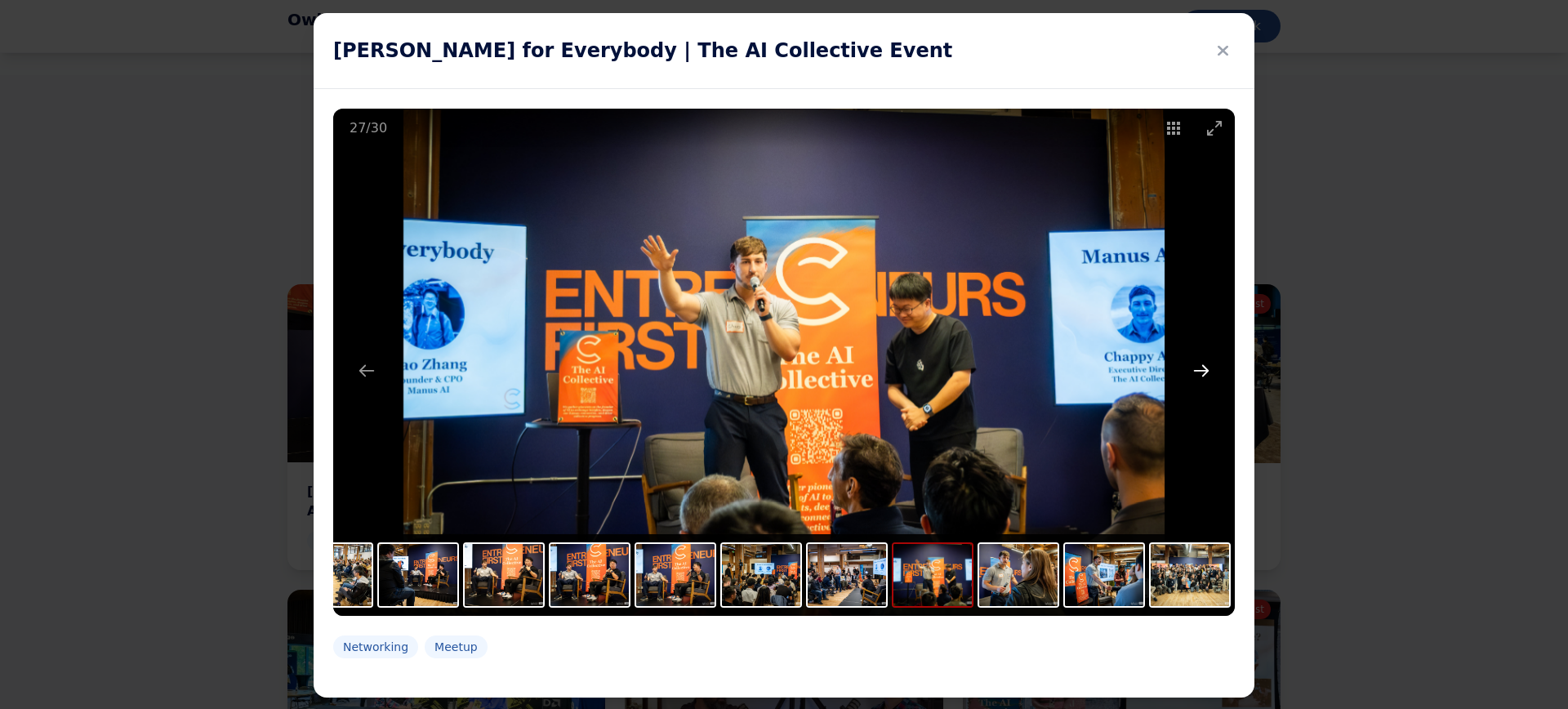
click at [1195, 365] on button "Next slide" at bounding box center [1202, 369] width 34 height 32
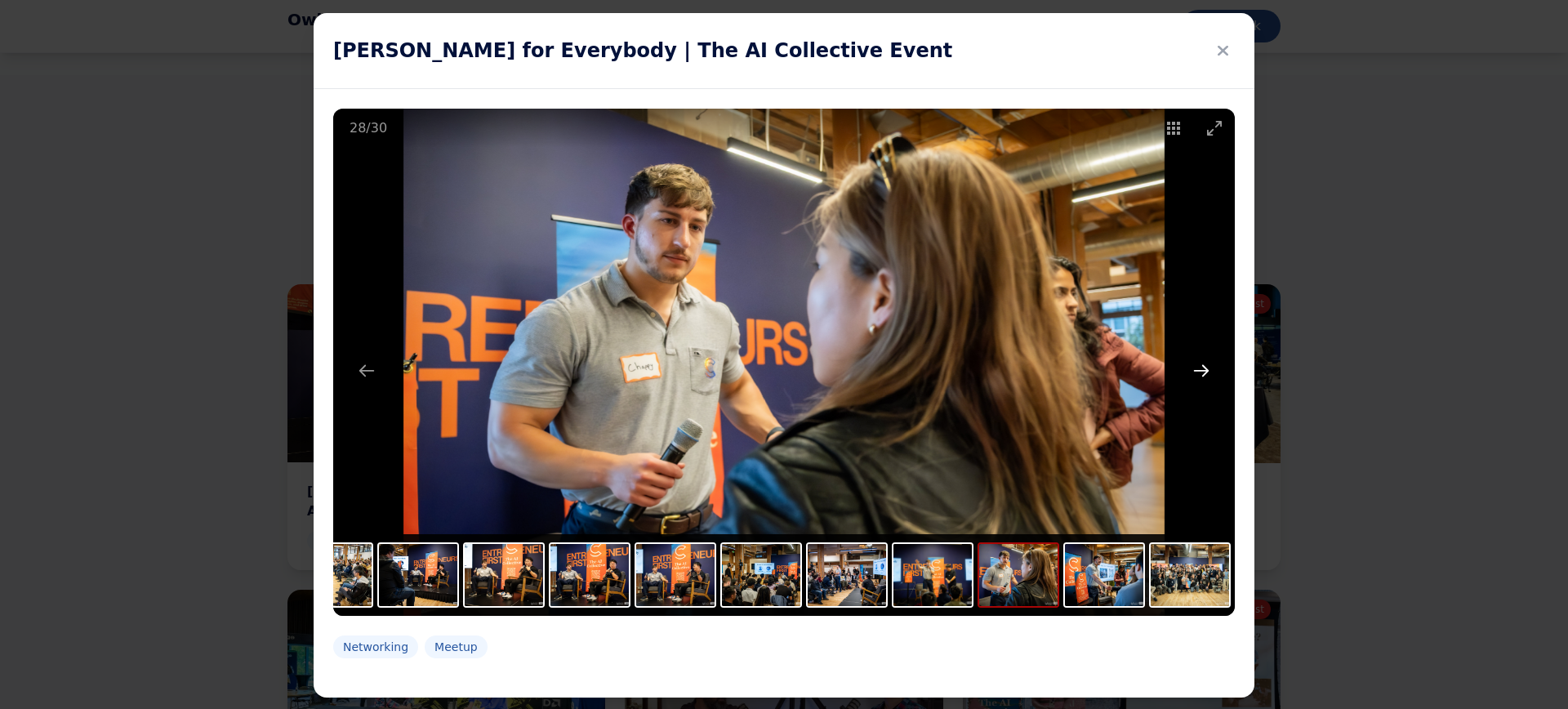
click at [1195, 365] on button "Next slide" at bounding box center [1202, 369] width 34 height 32
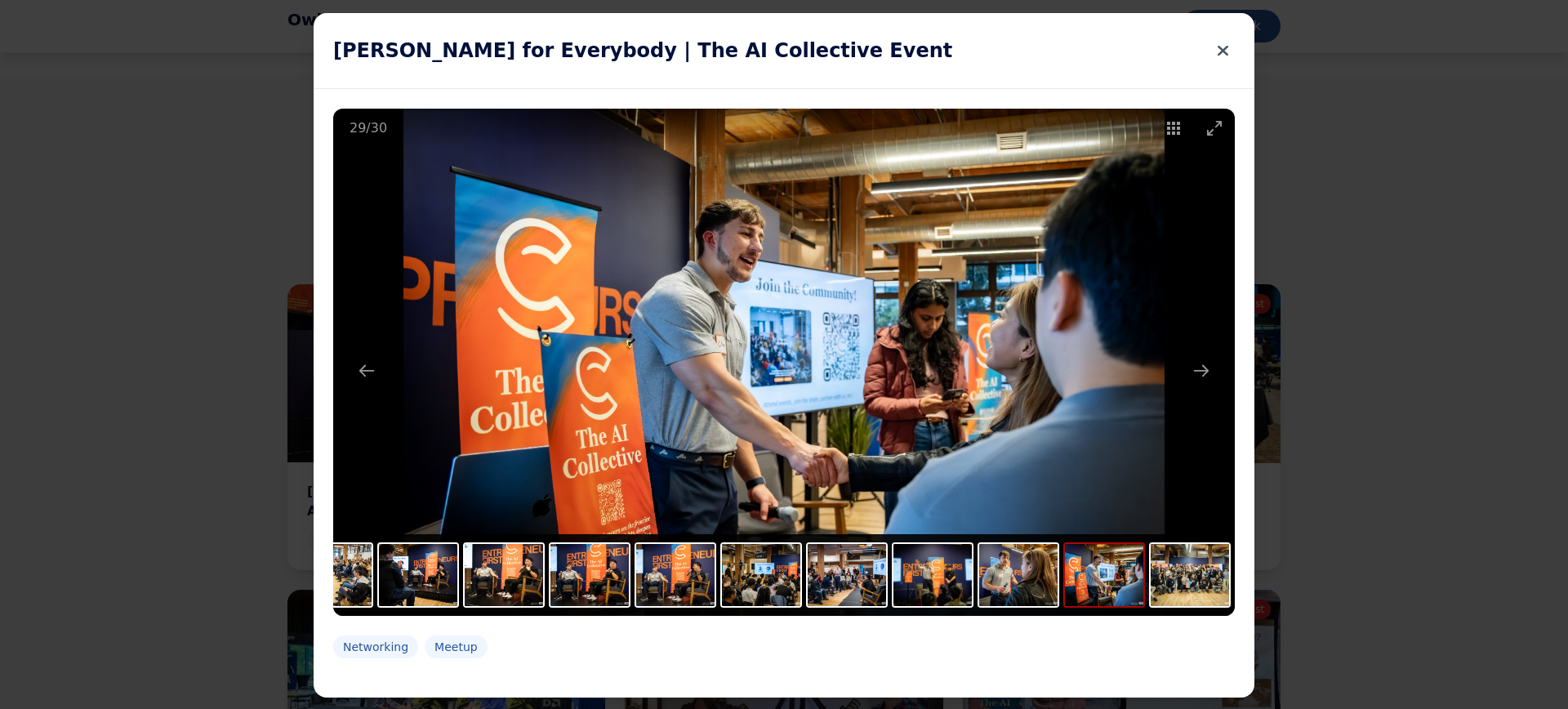
click at [1218, 59] on icon at bounding box center [1223, 50] width 10 height 23
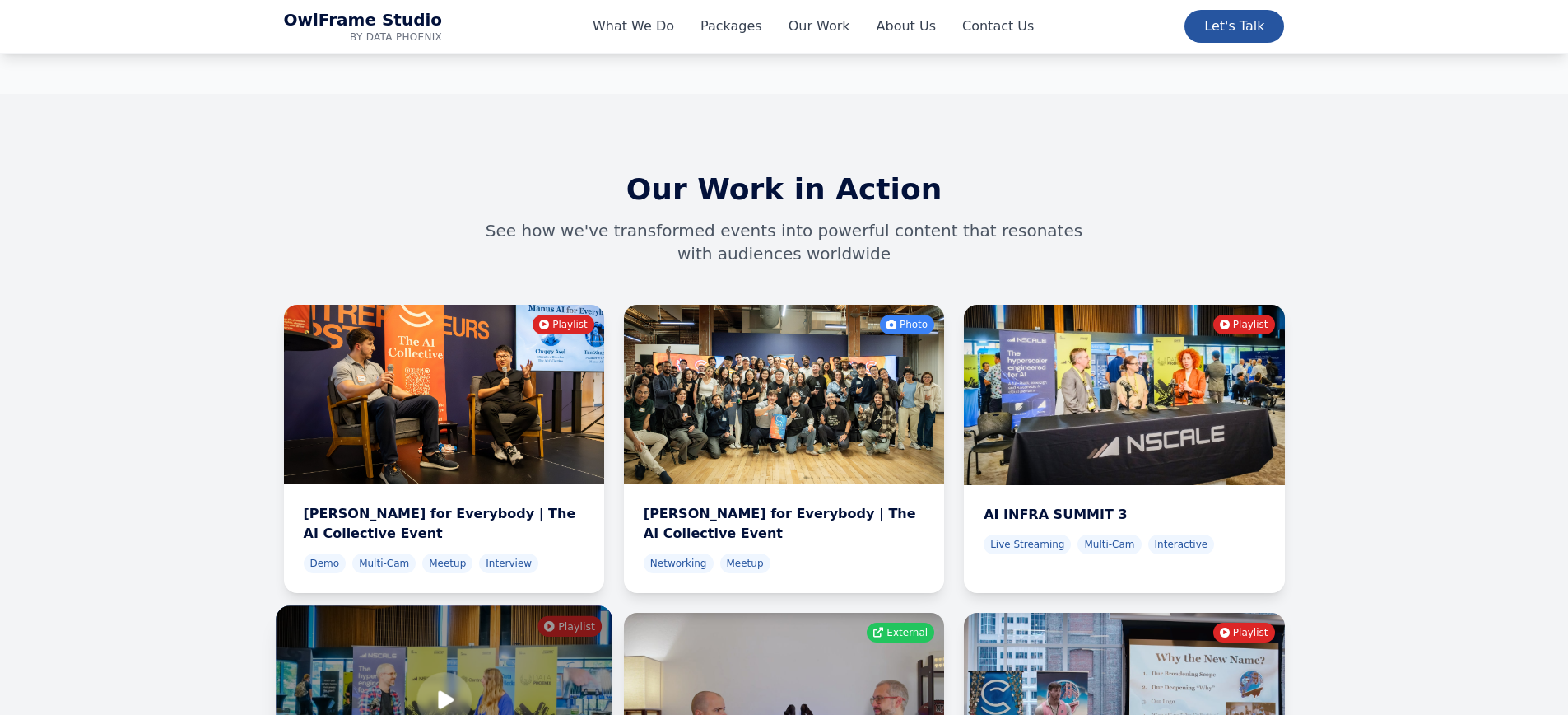
scroll to position [5184, 0]
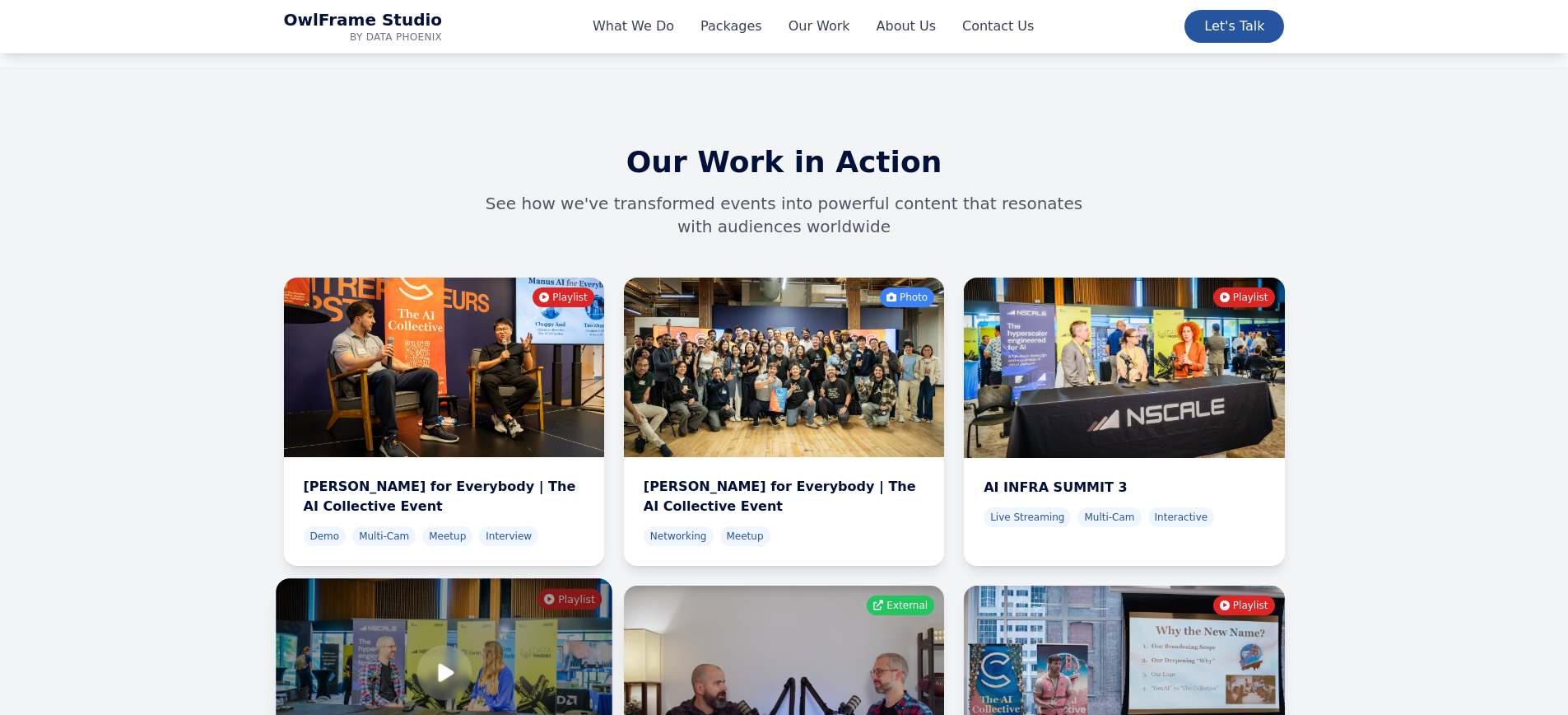
click at [361, 579] on div at bounding box center [444, 674] width 336 height 189
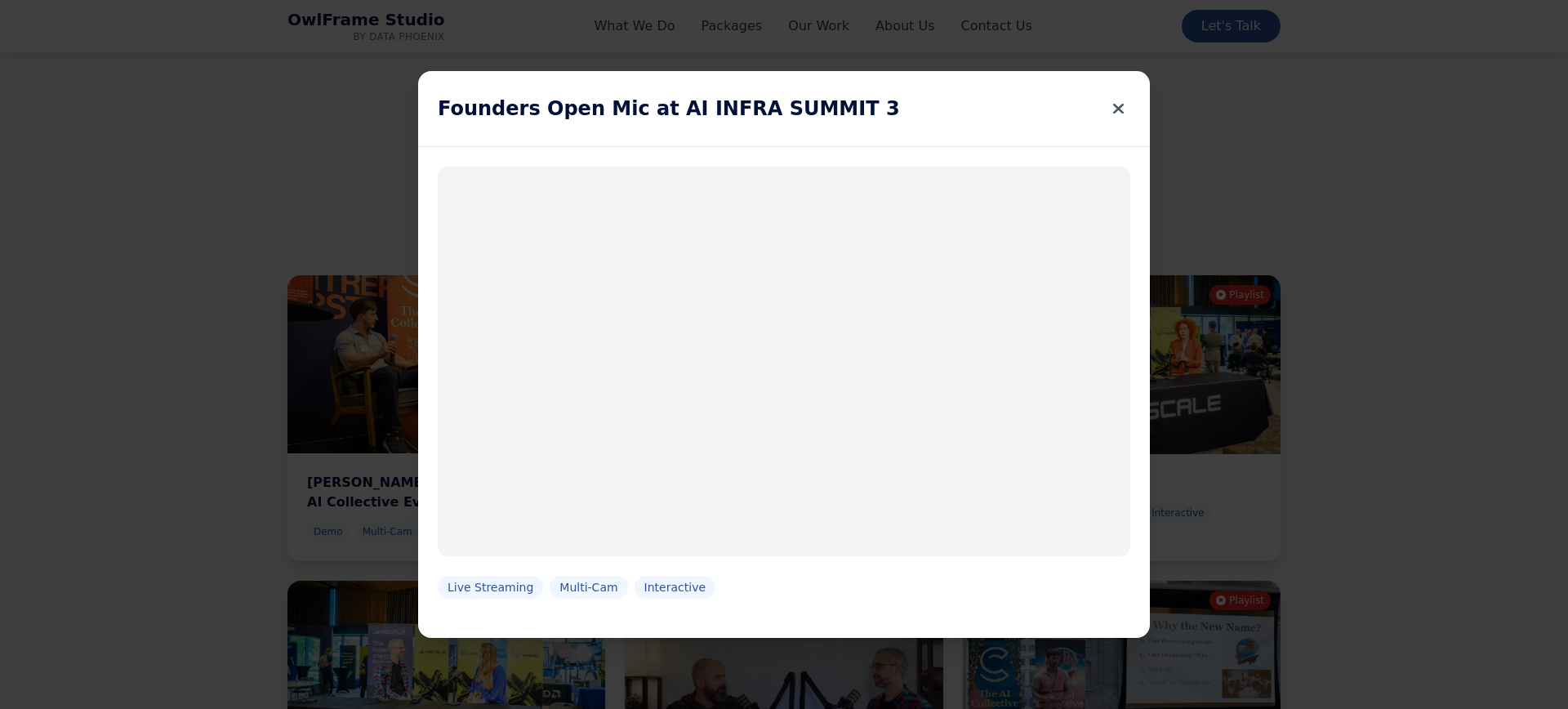
click at [1119, 108] on icon at bounding box center [1118, 108] width 10 height 23
